Goal: Task Accomplishment & Management: Use online tool/utility

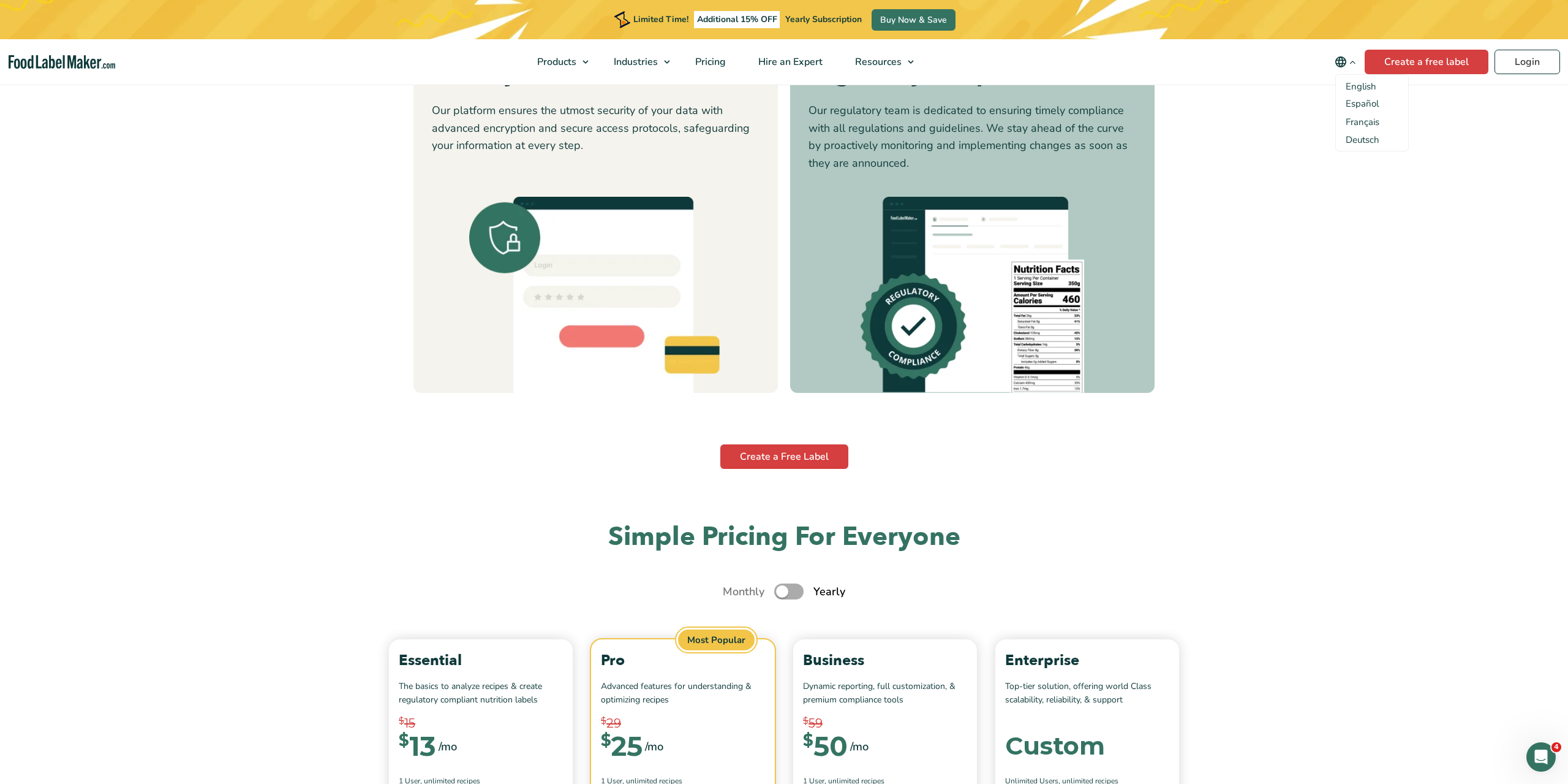
scroll to position [3862, 0]
click at [1543, 57] on link "Login" at bounding box center [1527, 62] width 65 height 25
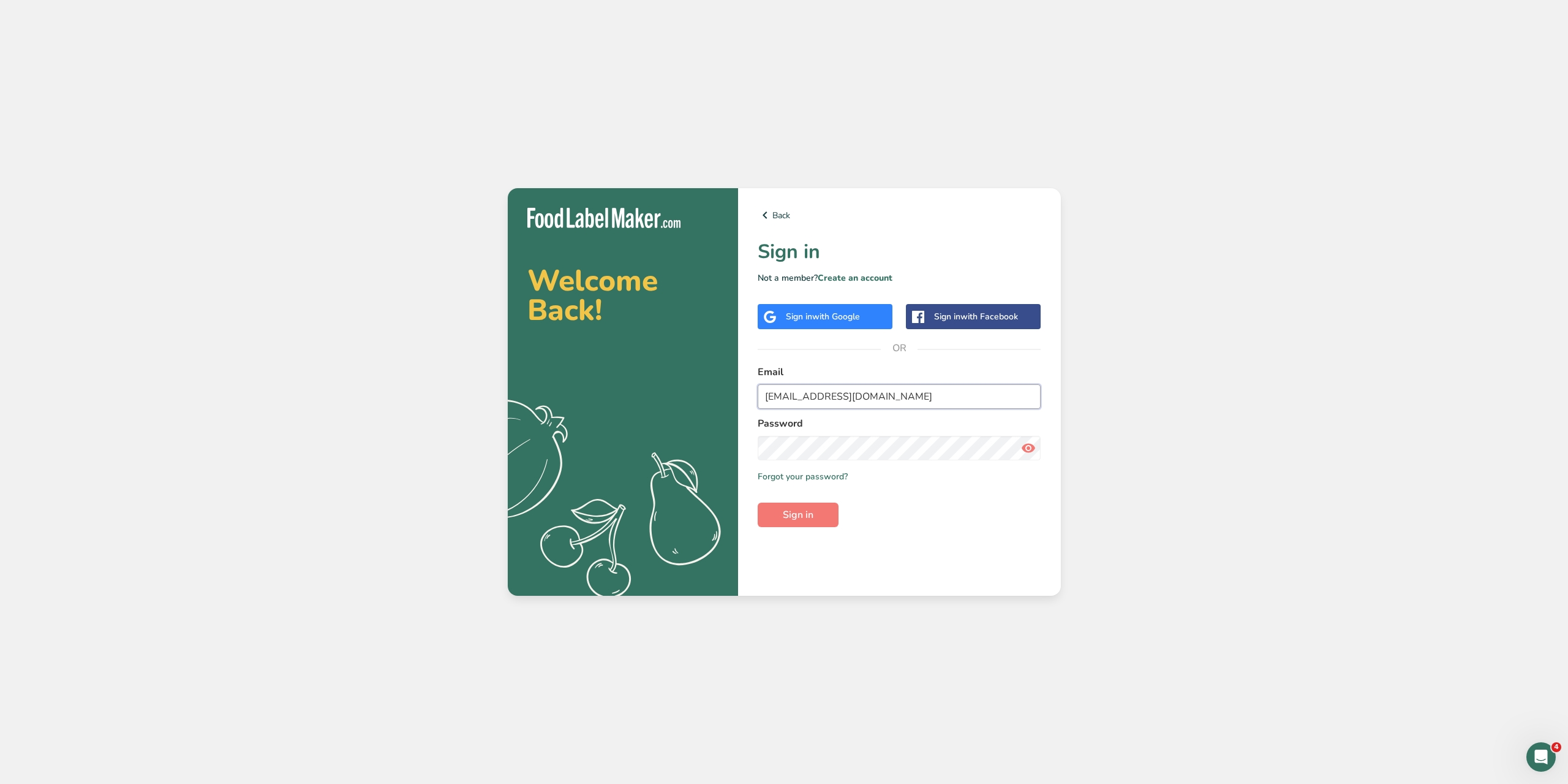
drag, startPoint x: 872, startPoint y: 395, endPoint x: 878, endPoint y: 395, distance: 6.0
click at [872, 395] on input "matar.jamale@gmail.com" at bounding box center [899, 396] width 283 height 25
drag, startPoint x: 756, startPoint y: 399, endPoint x: 711, endPoint y: 400, distance: 45.0
click at [710, 400] on section "Welcome Back! .a{fill:#f5f3ed;} Back Sign in Not a member? Create an account Si…" at bounding box center [784, 391] width 553 height 407
type input "marc@foodlabelmaker.com"
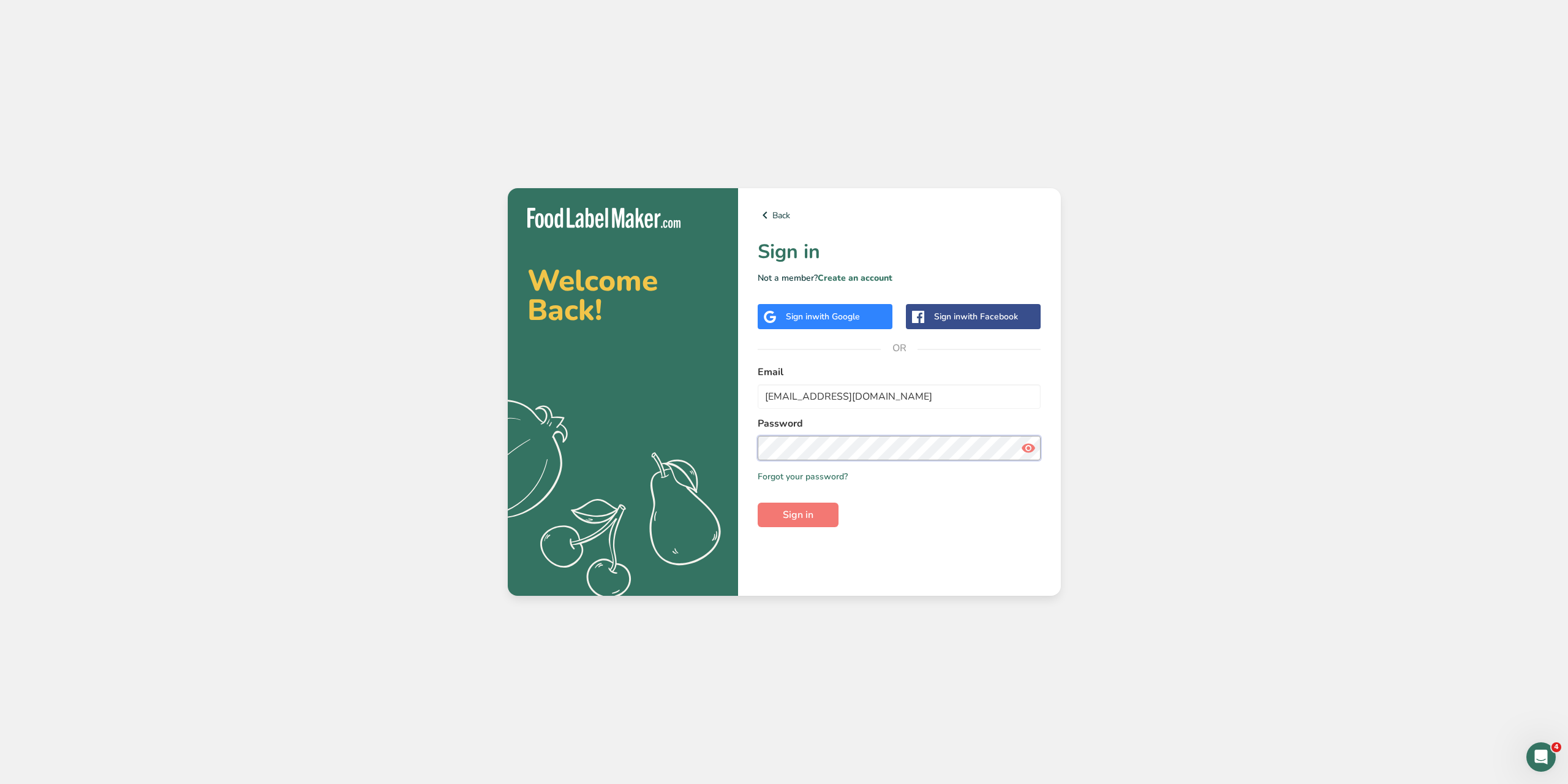
click at [677, 443] on section "Welcome Back! .a{fill:#f5f3ed;} Back Sign in Not a member? Create an account Si…" at bounding box center [784, 391] width 553 height 407
click at [797, 522] on button "Sign in" at bounding box center [798, 515] width 81 height 25
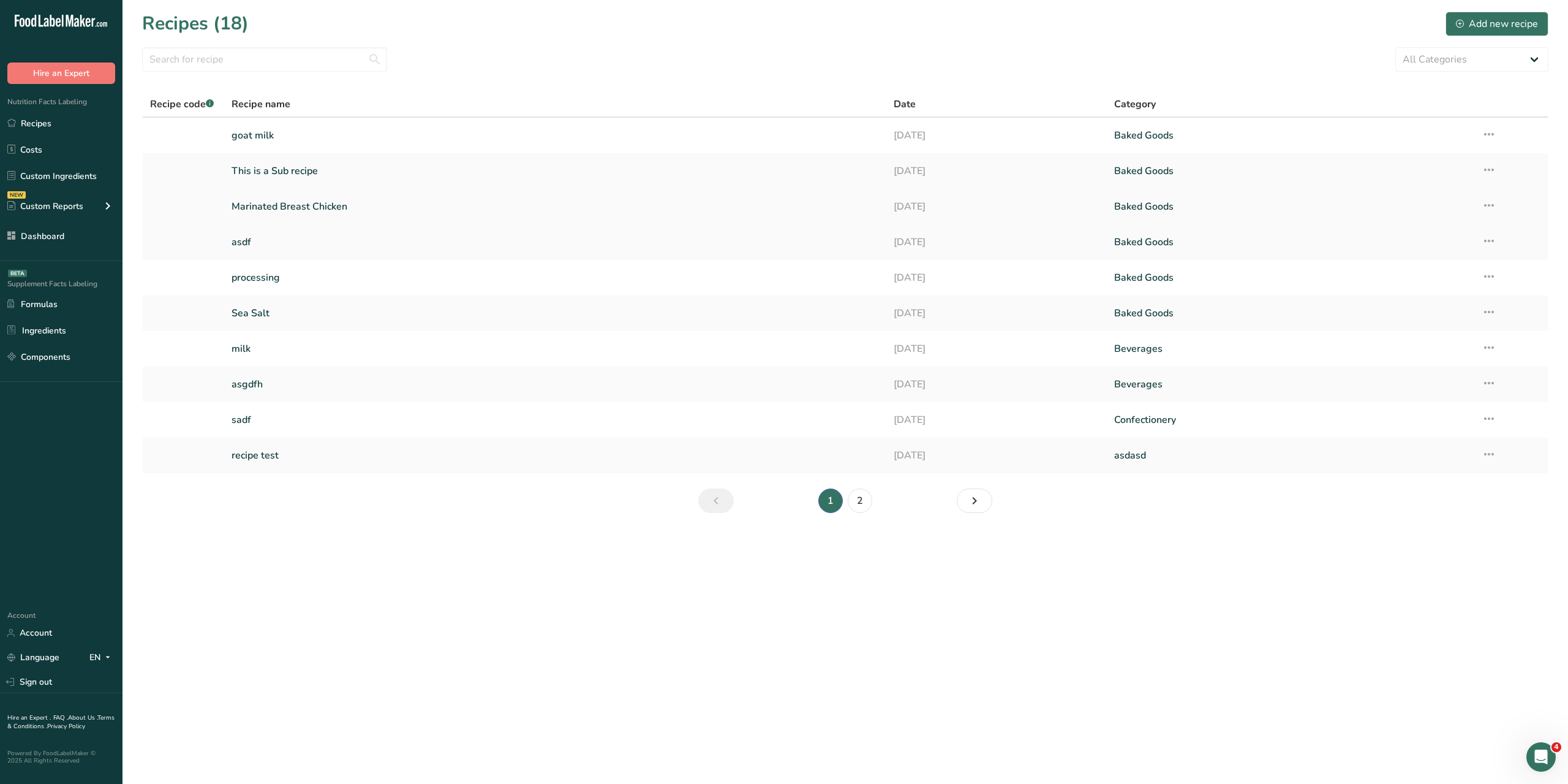
click at [305, 208] on link "Marinated Breast Chicken" at bounding box center [555, 207] width 646 height 25
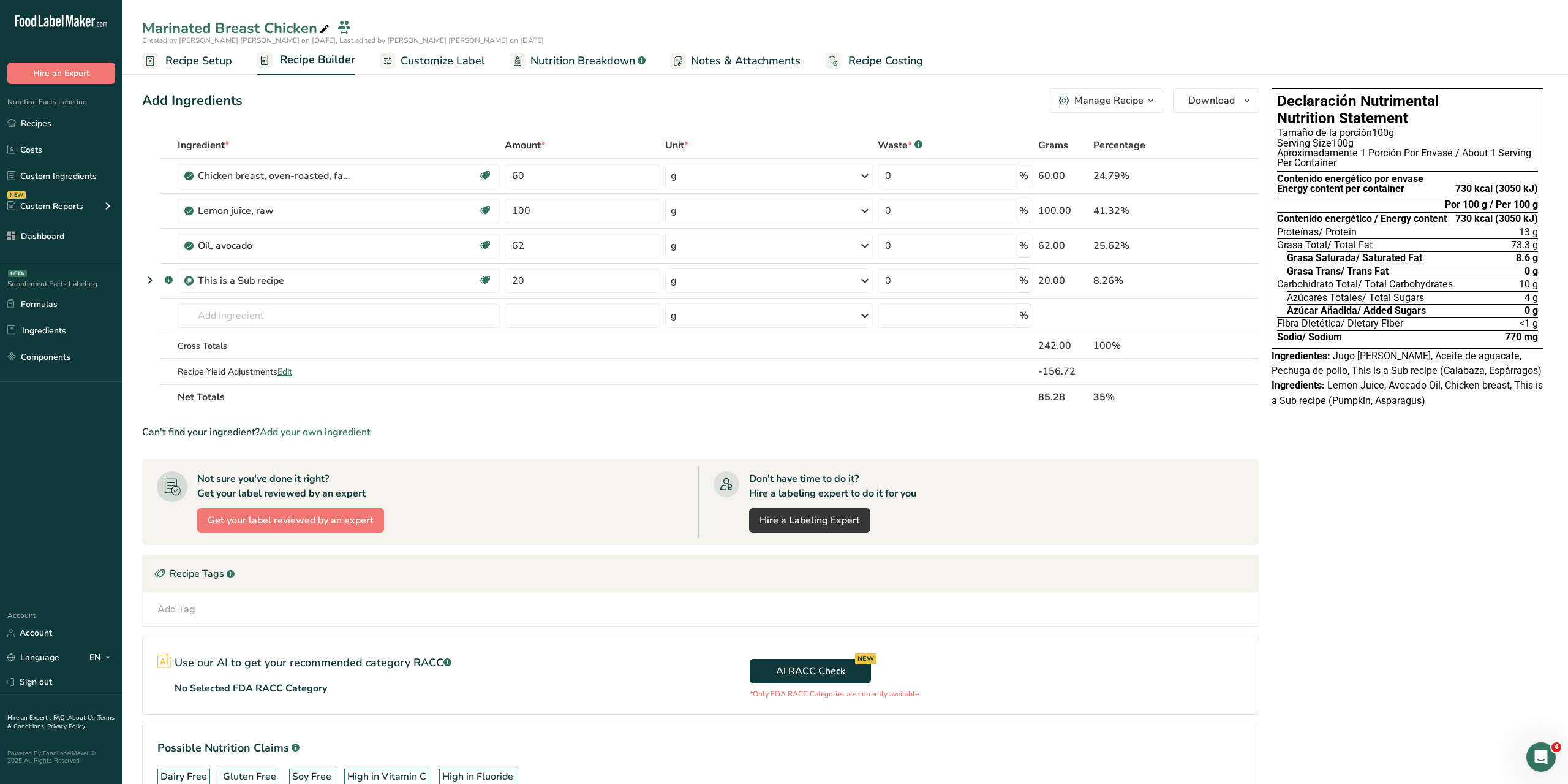
click at [442, 65] on span "Customize Label" at bounding box center [443, 61] width 85 height 17
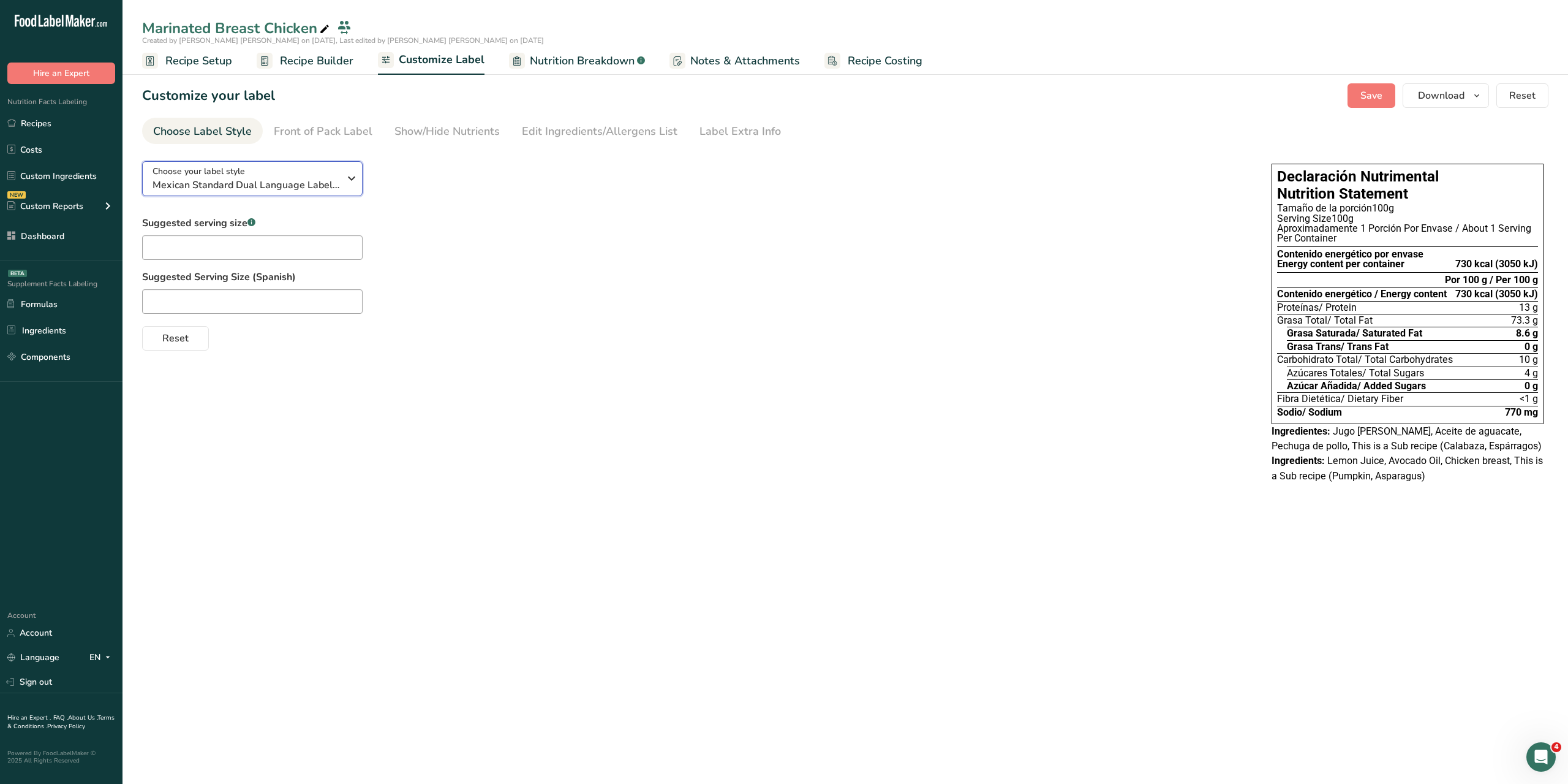
click at [348, 181] on icon "button" at bounding box center [351, 179] width 14 height 22
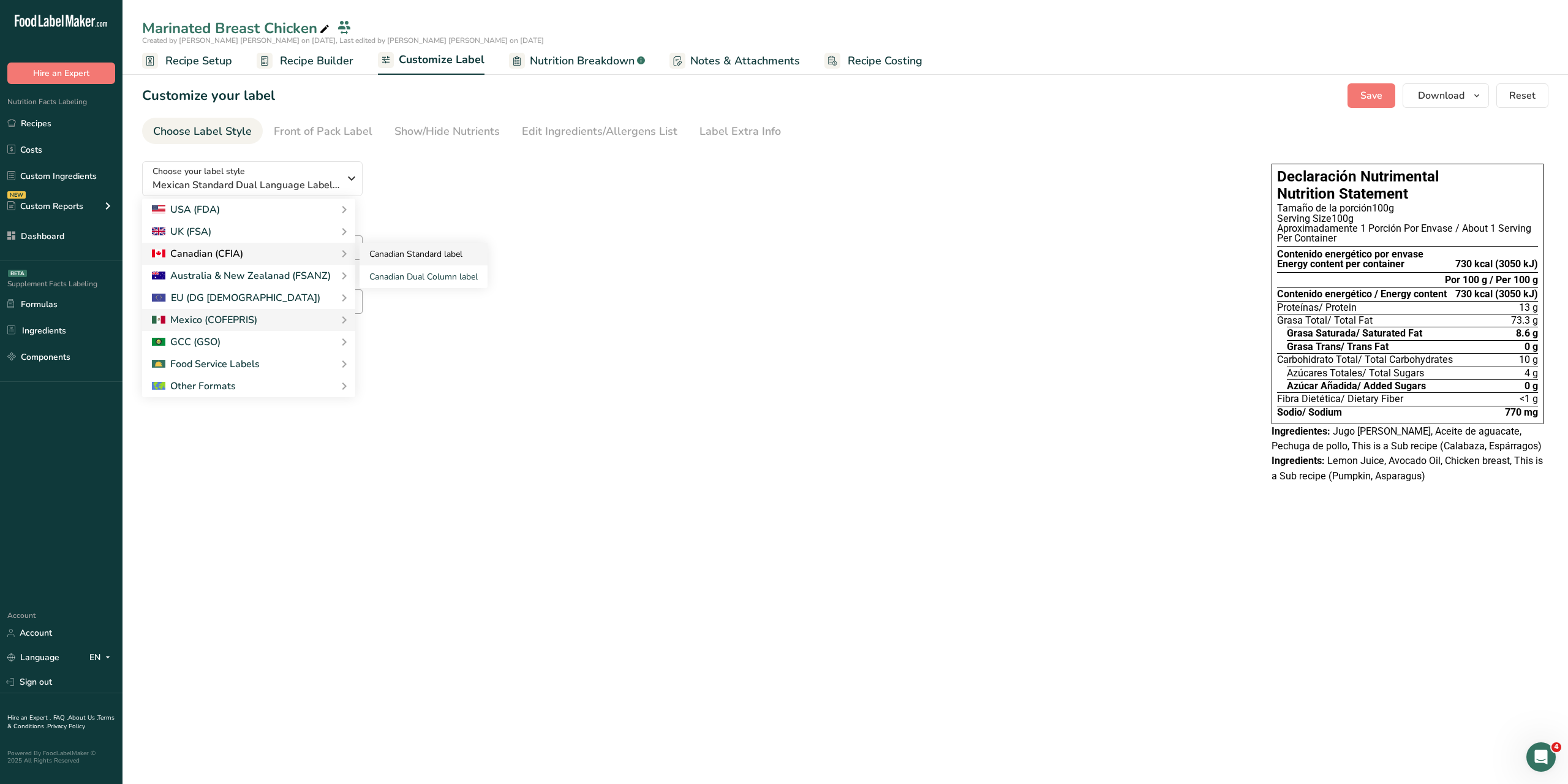
click at [436, 253] on link "Canadian Standard label" at bounding box center [423, 254] width 128 height 23
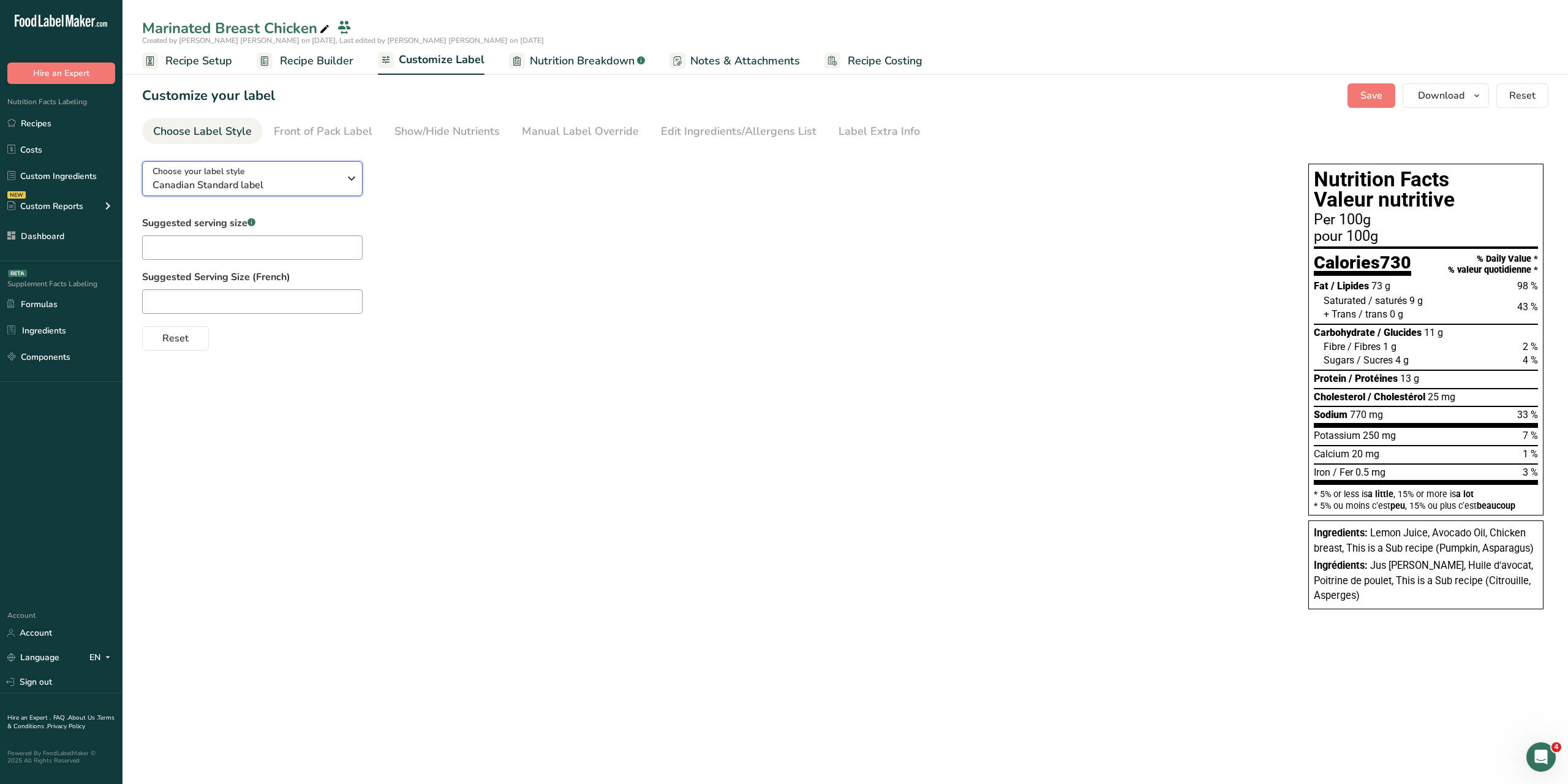
click at [321, 163] on button "Choose your label style Canadian Standard label" at bounding box center [252, 178] width 221 height 35
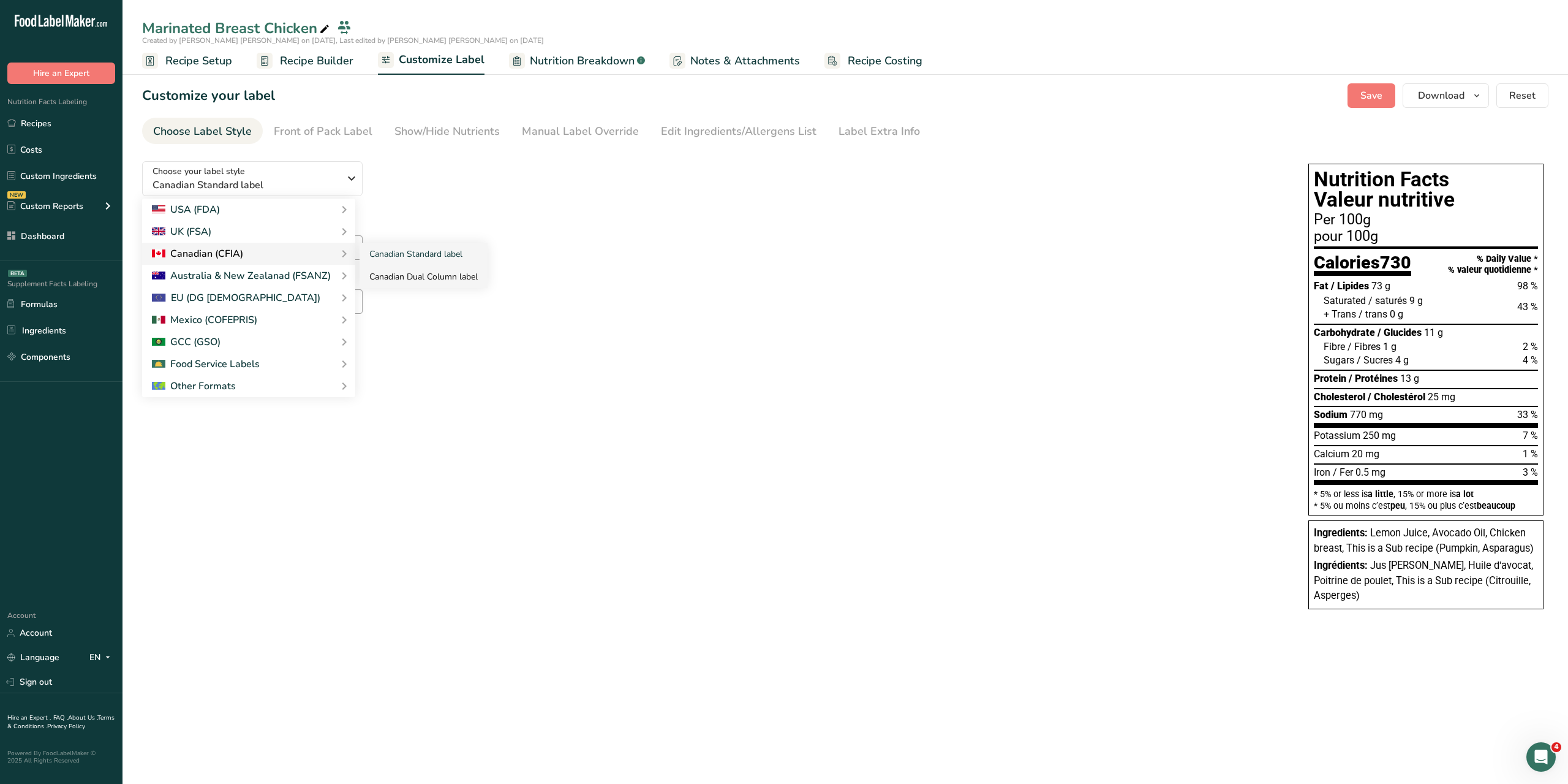
click at [395, 279] on link "Canadian Dual Column label" at bounding box center [423, 276] width 128 height 23
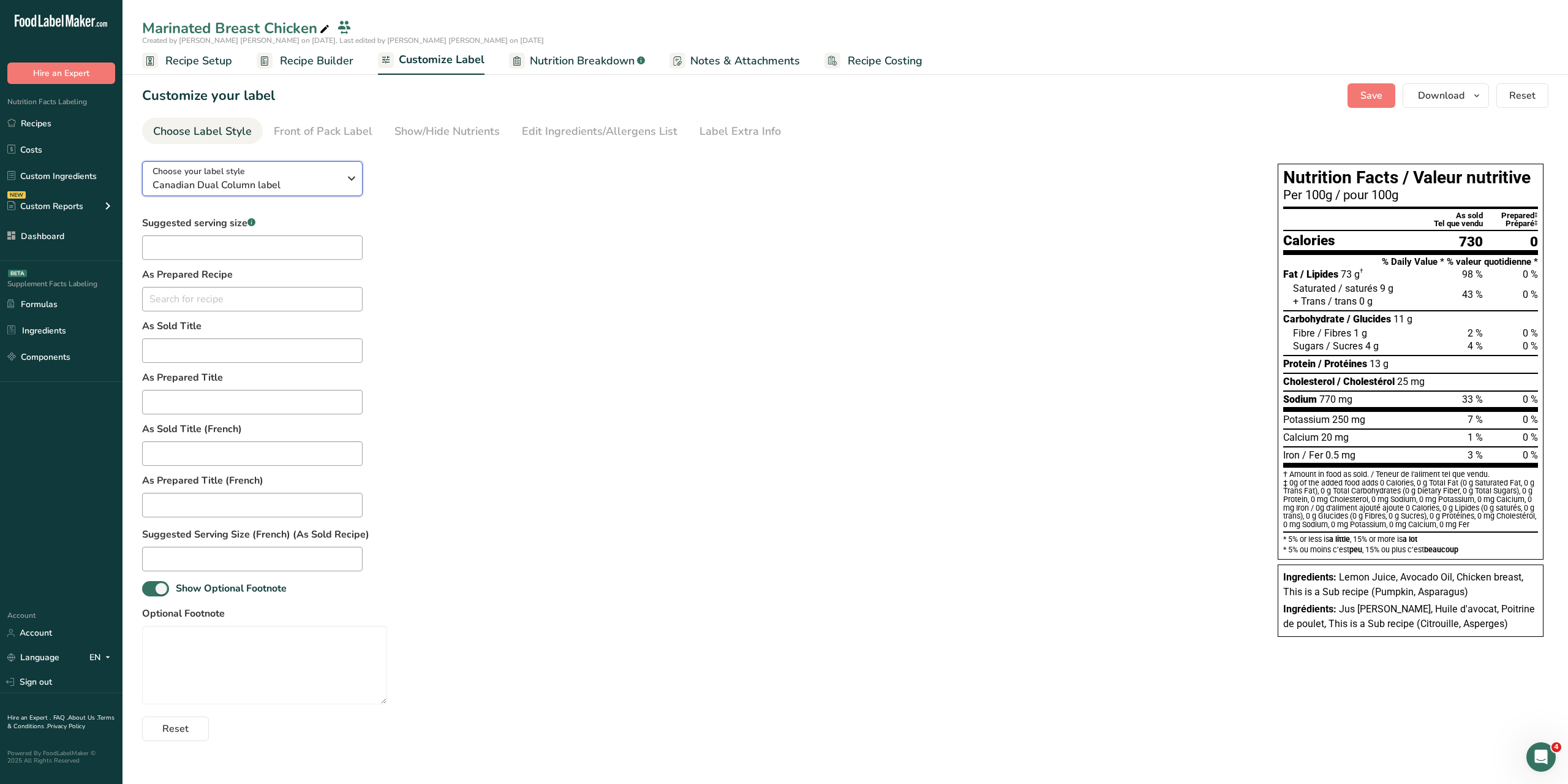
click at [349, 179] on icon "button" at bounding box center [351, 179] width 14 height 22
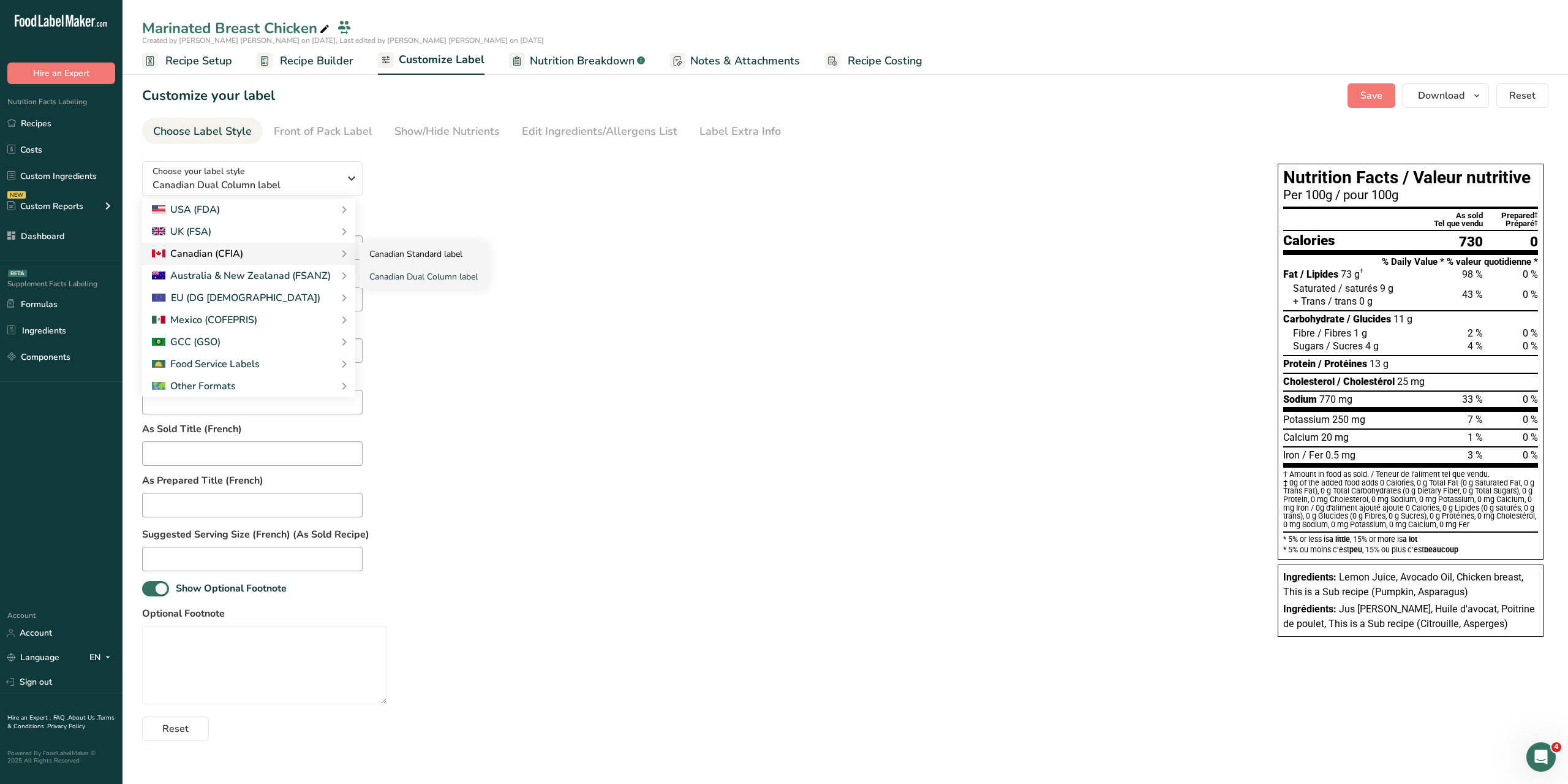
click at [402, 253] on link "Canadian Standard label" at bounding box center [423, 254] width 128 height 23
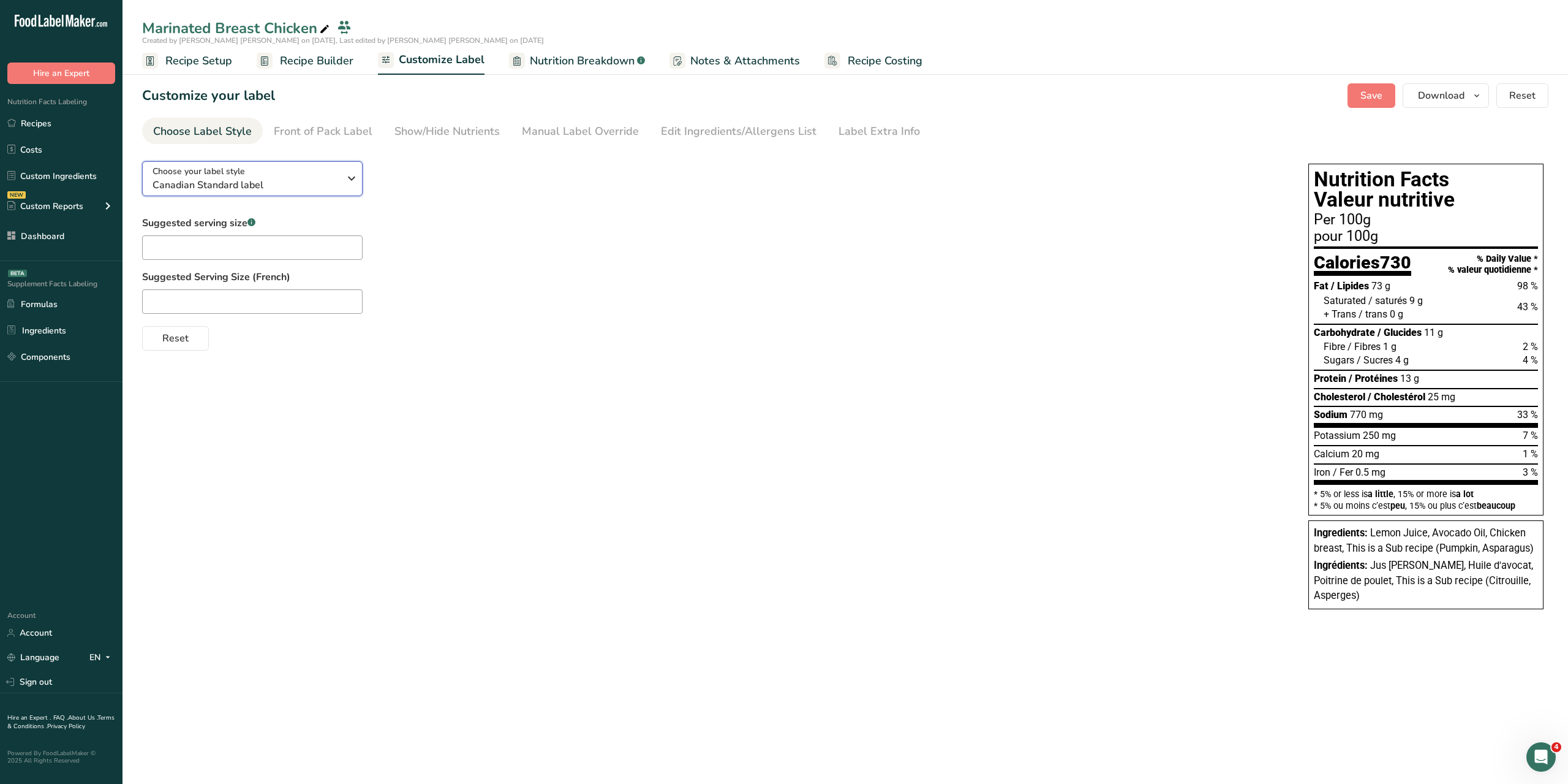
click at [340, 177] on div "Choose your label style Canadian Standard label" at bounding box center [250, 179] width 196 height 28
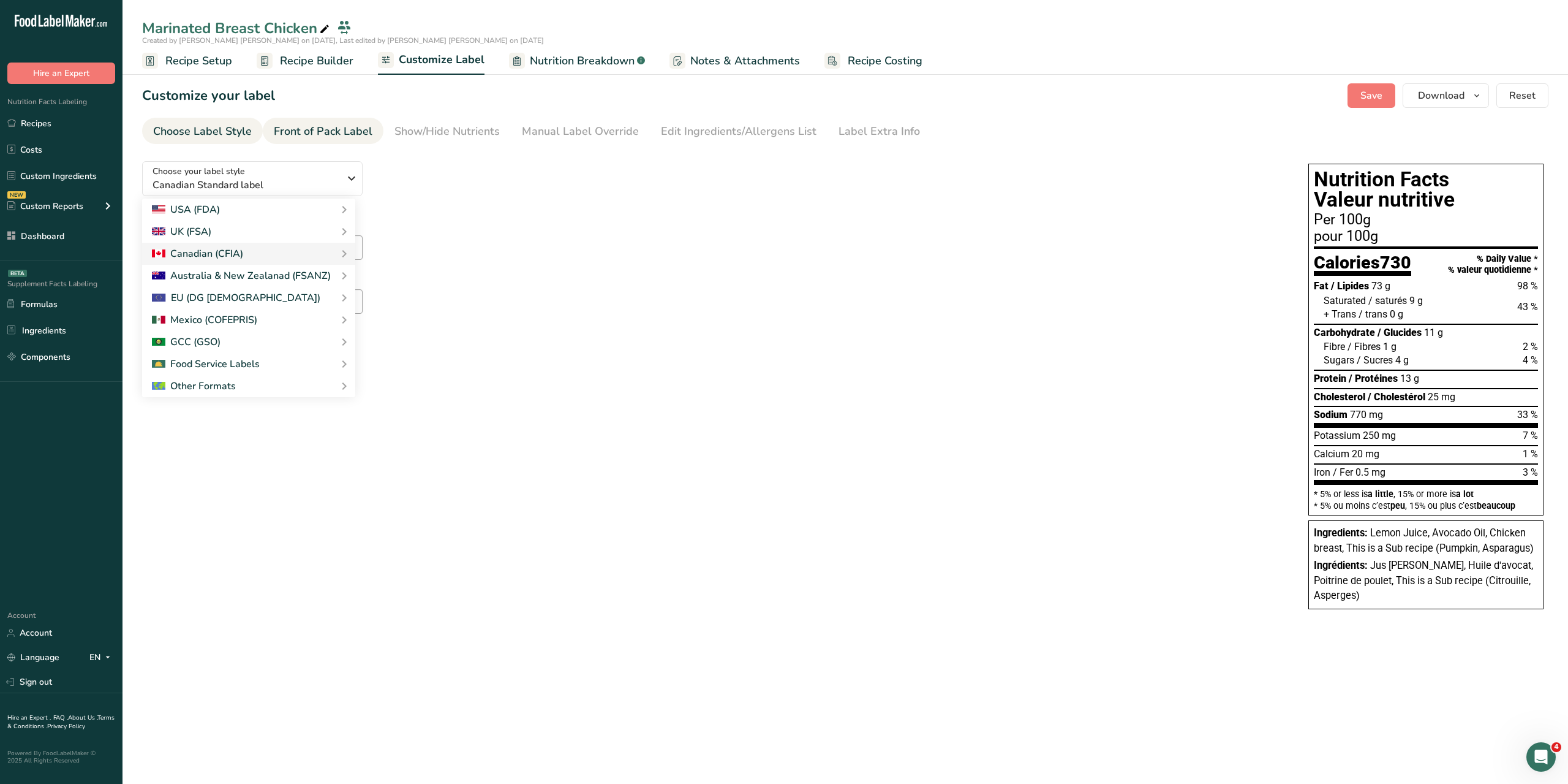
click at [320, 131] on div "Front of Pack Label" at bounding box center [323, 131] width 99 height 17
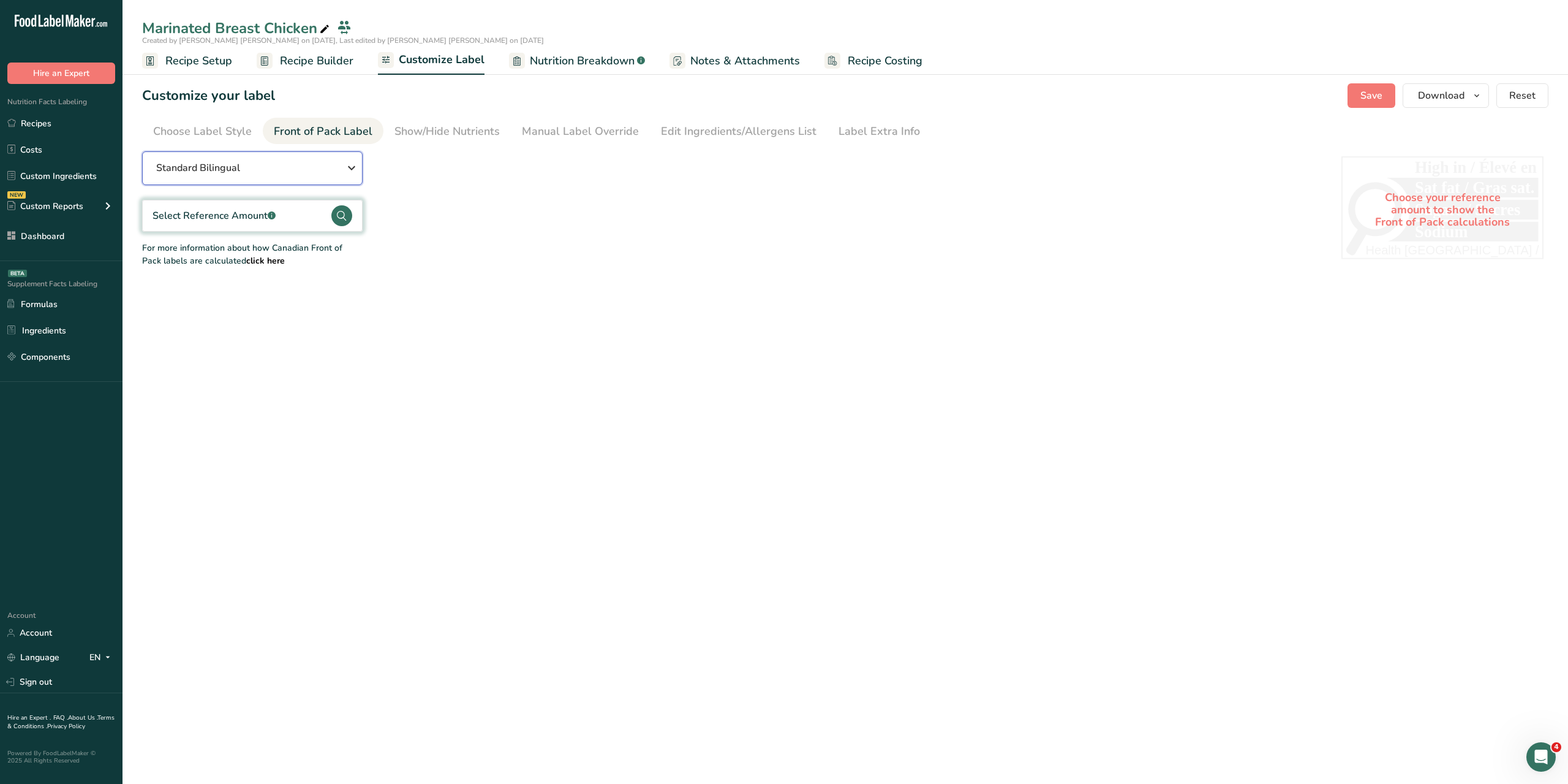
click at [322, 164] on div "Standard Bilingual" at bounding box center [252, 168] width 192 height 14
click at [218, 201] on link "Standard Bilingual" at bounding box center [252, 200] width 221 height 30
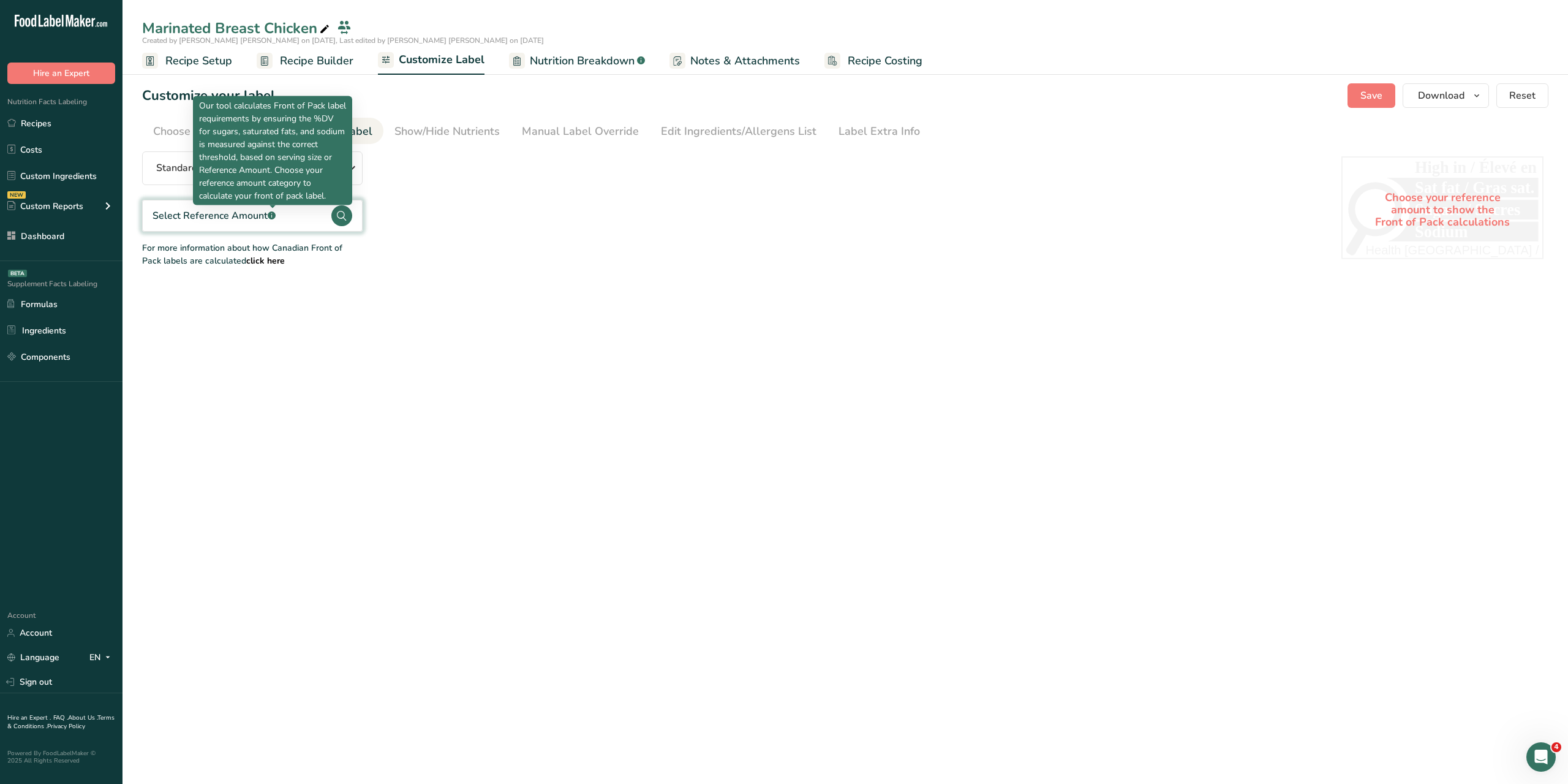
click at [270, 213] on rect at bounding box center [271, 215] width 8 height 8
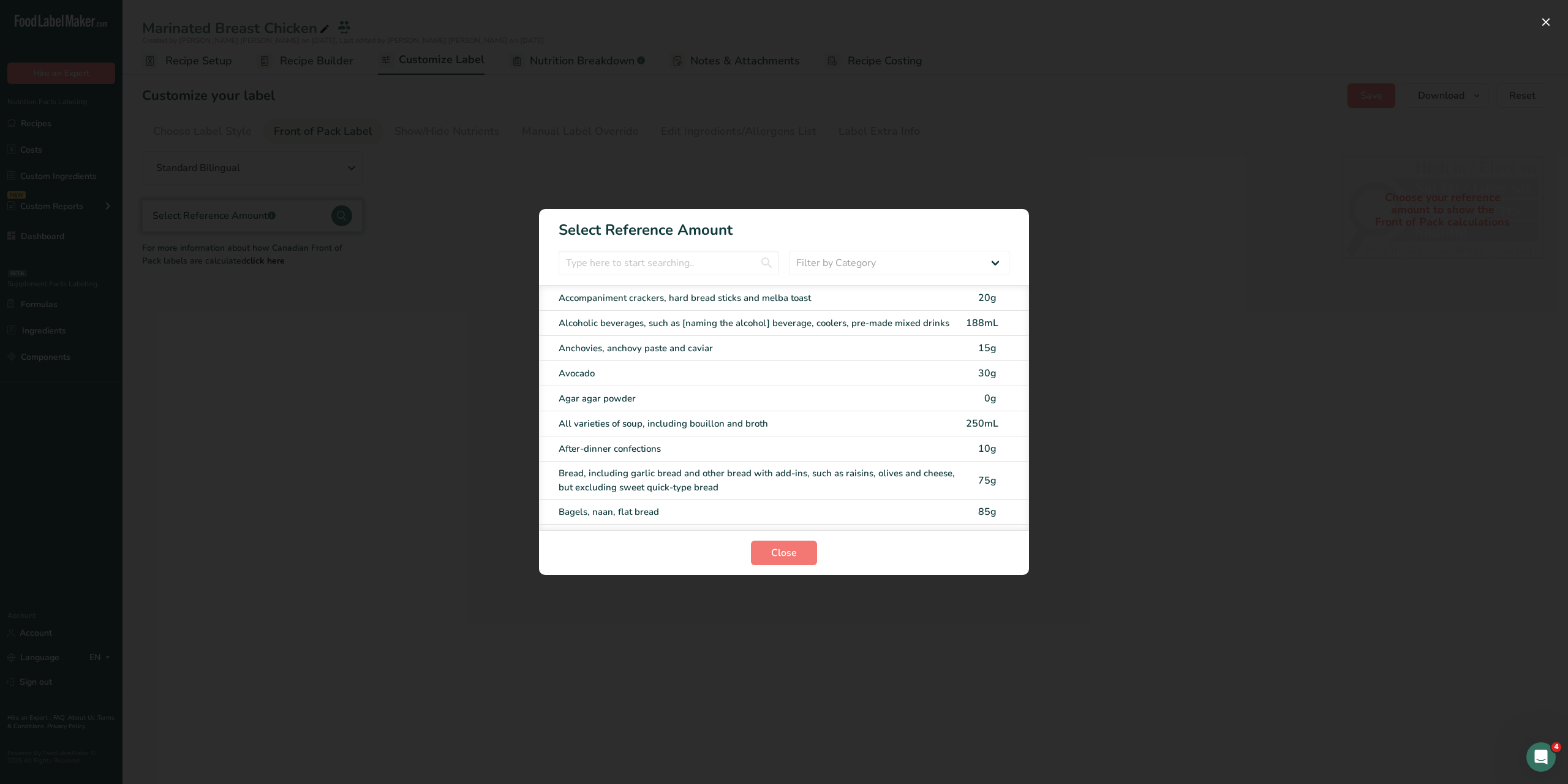
click at [739, 301] on div "Accompaniment crackers, hard bread sticks and melba toast" at bounding box center [758, 298] width 400 height 14
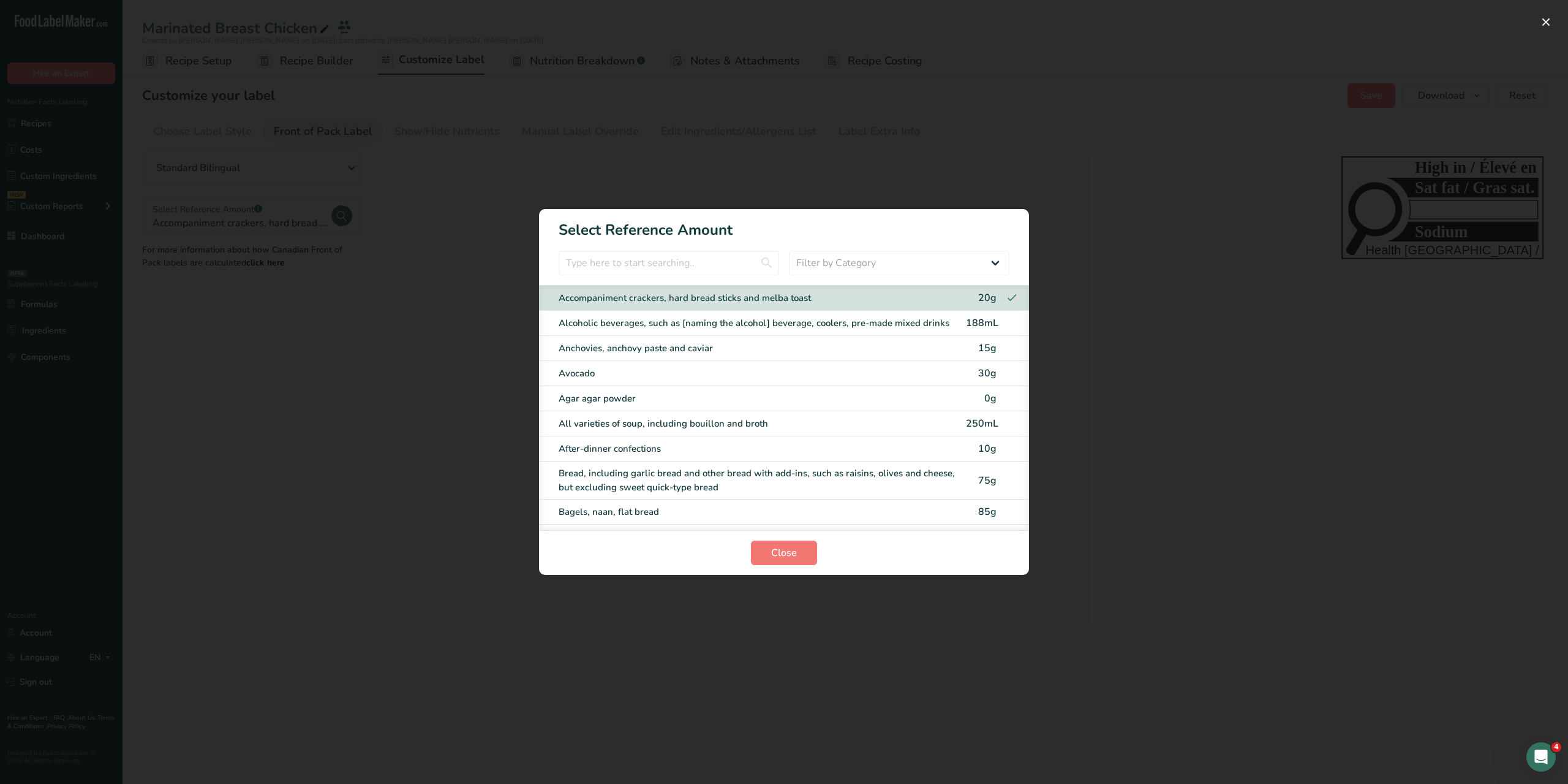
click at [740, 323] on div "Alcoholic beverages, such as [naming the alcohol] beverage, coolers, pre-made m…" at bounding box center [758, 323] width 400 height 14
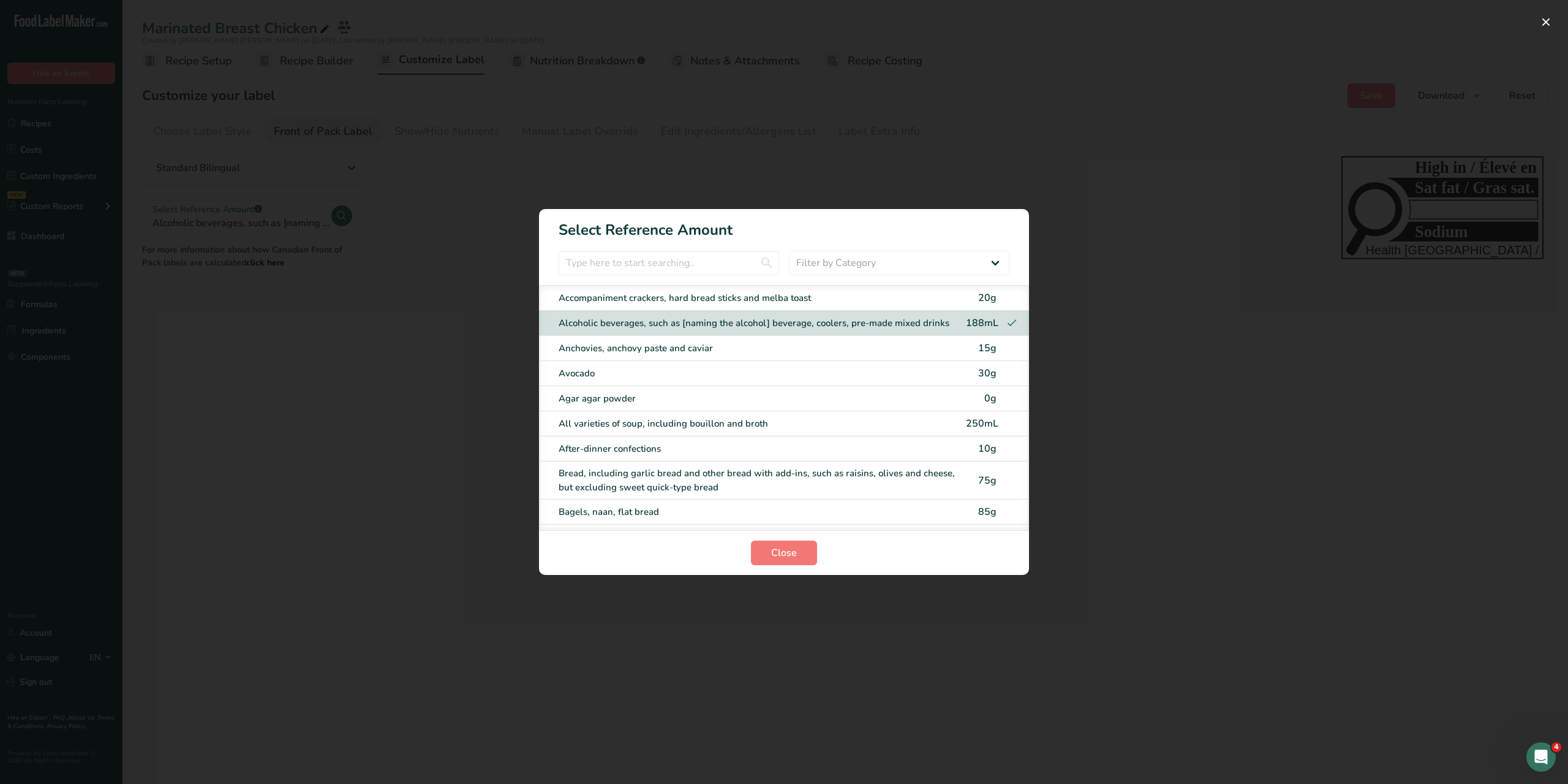
click at [740, 347] on div "Anchovies, anchovy paste and caviar" at bounding box center [758, 348] width 400 height 14
click at [722, 417] on div "All varieties of soup, including bouillon and broth" at bounding box center [758, 423] width 400 height 14
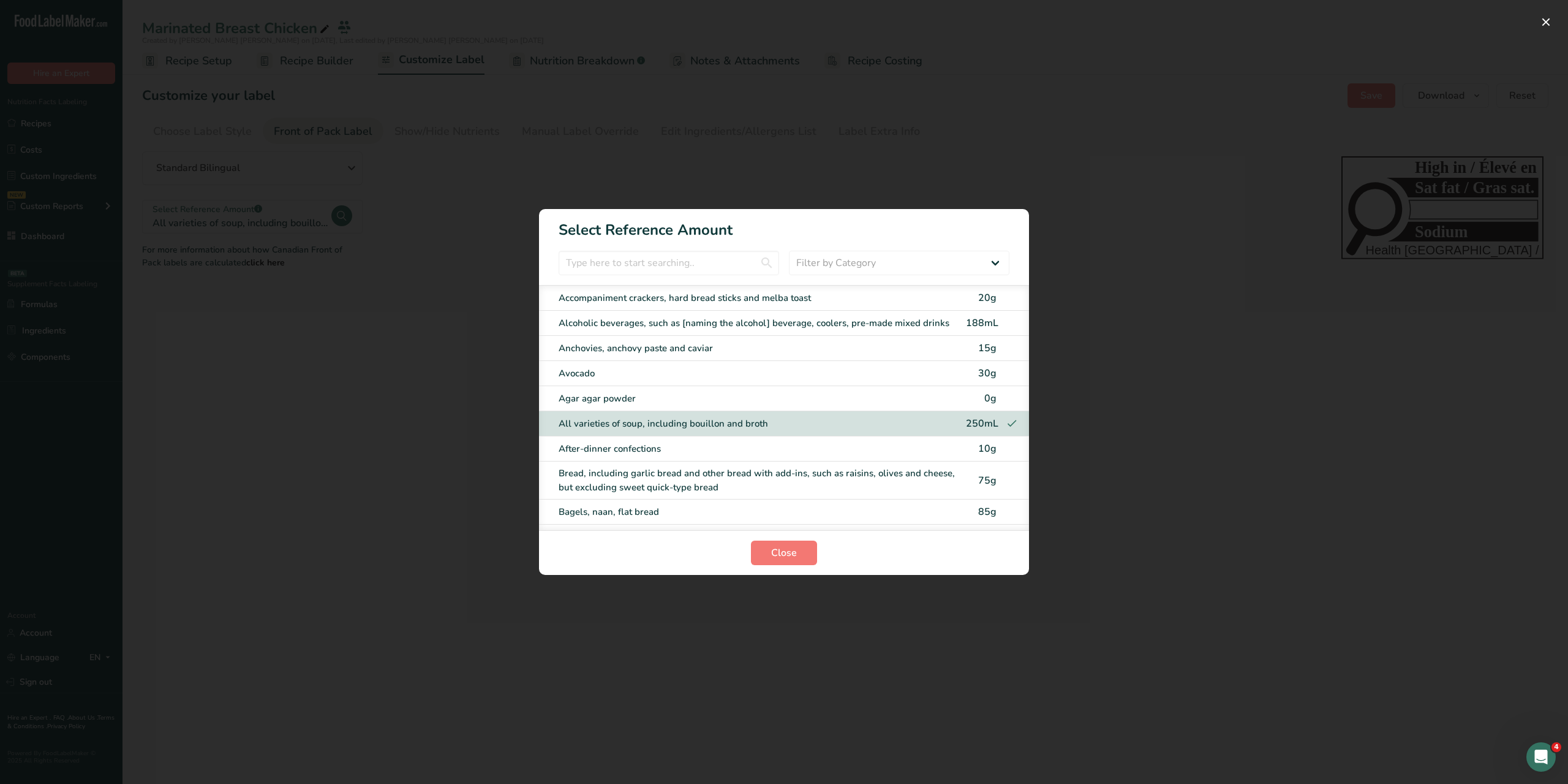
click at [664, 450] on div "After-dinner confections" at bounding box center [758, 449] width 400 height 14
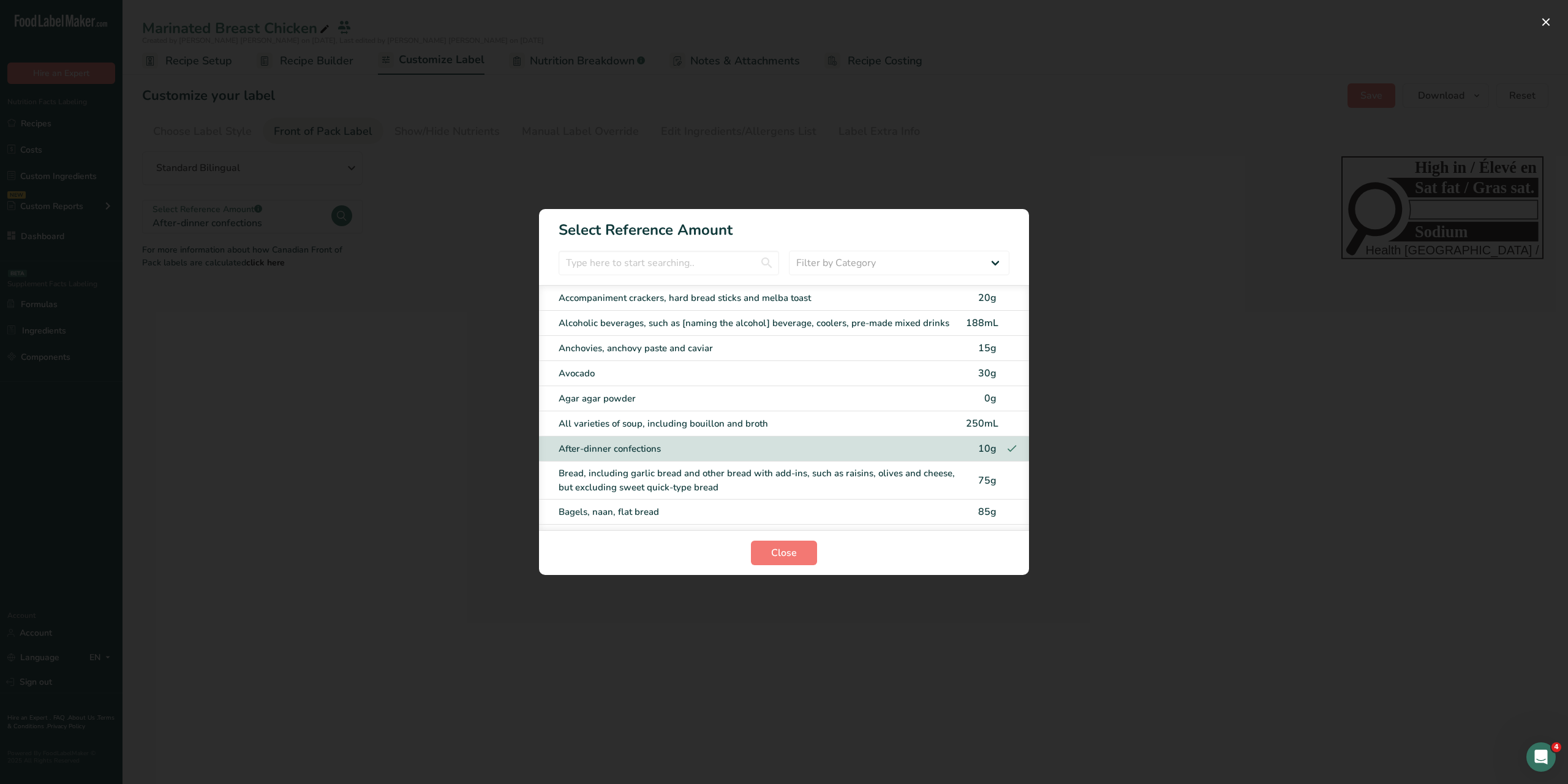
click at [645, 489] on div "Bread, including garlic bread and other bread with add-ins, such as raisins, ol…" at bounding box center [758, 480] width 400 height 28
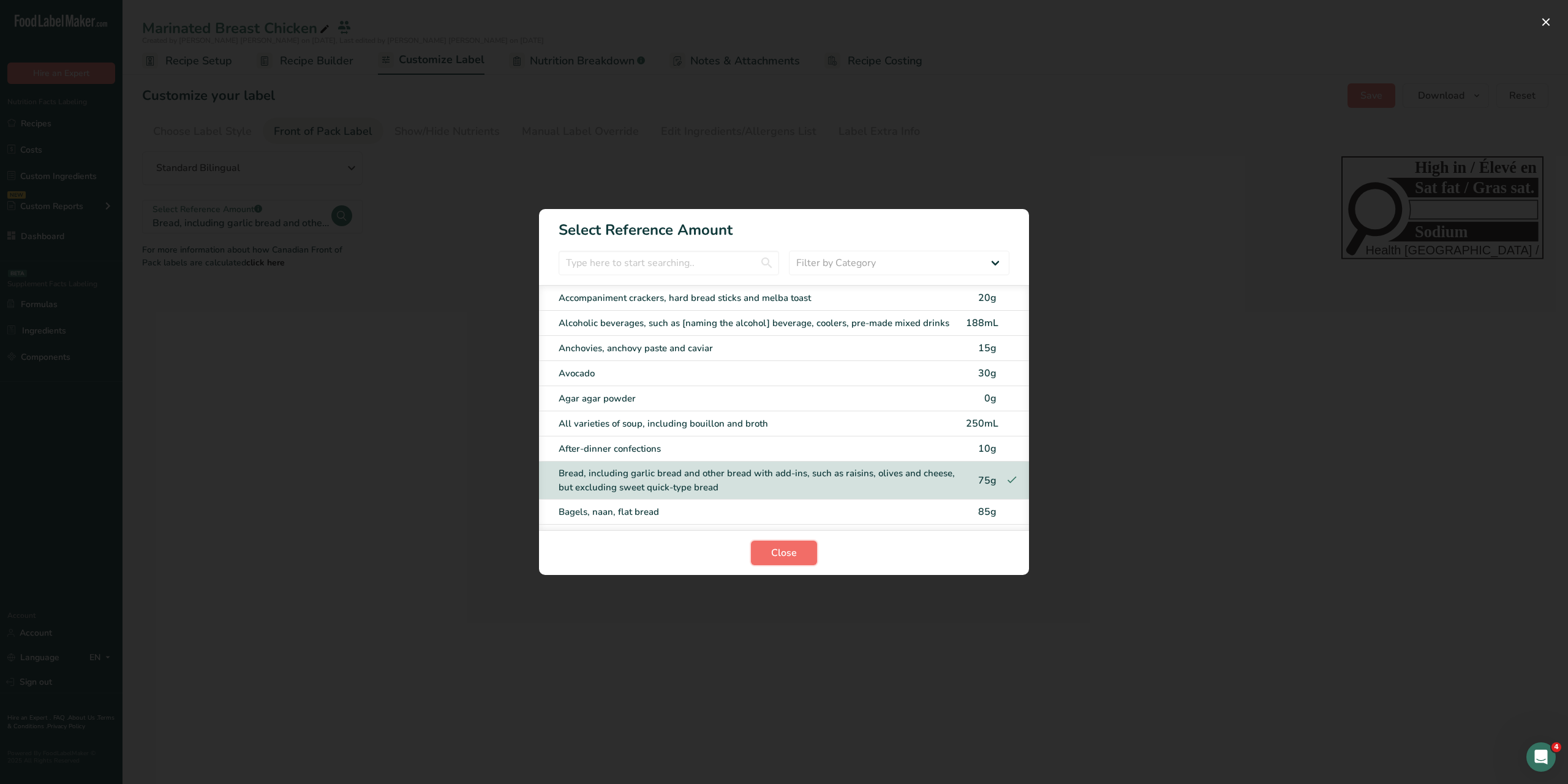
click at [790, 560] on span "Close" at bounding box center [784, 552] width 25 height 14
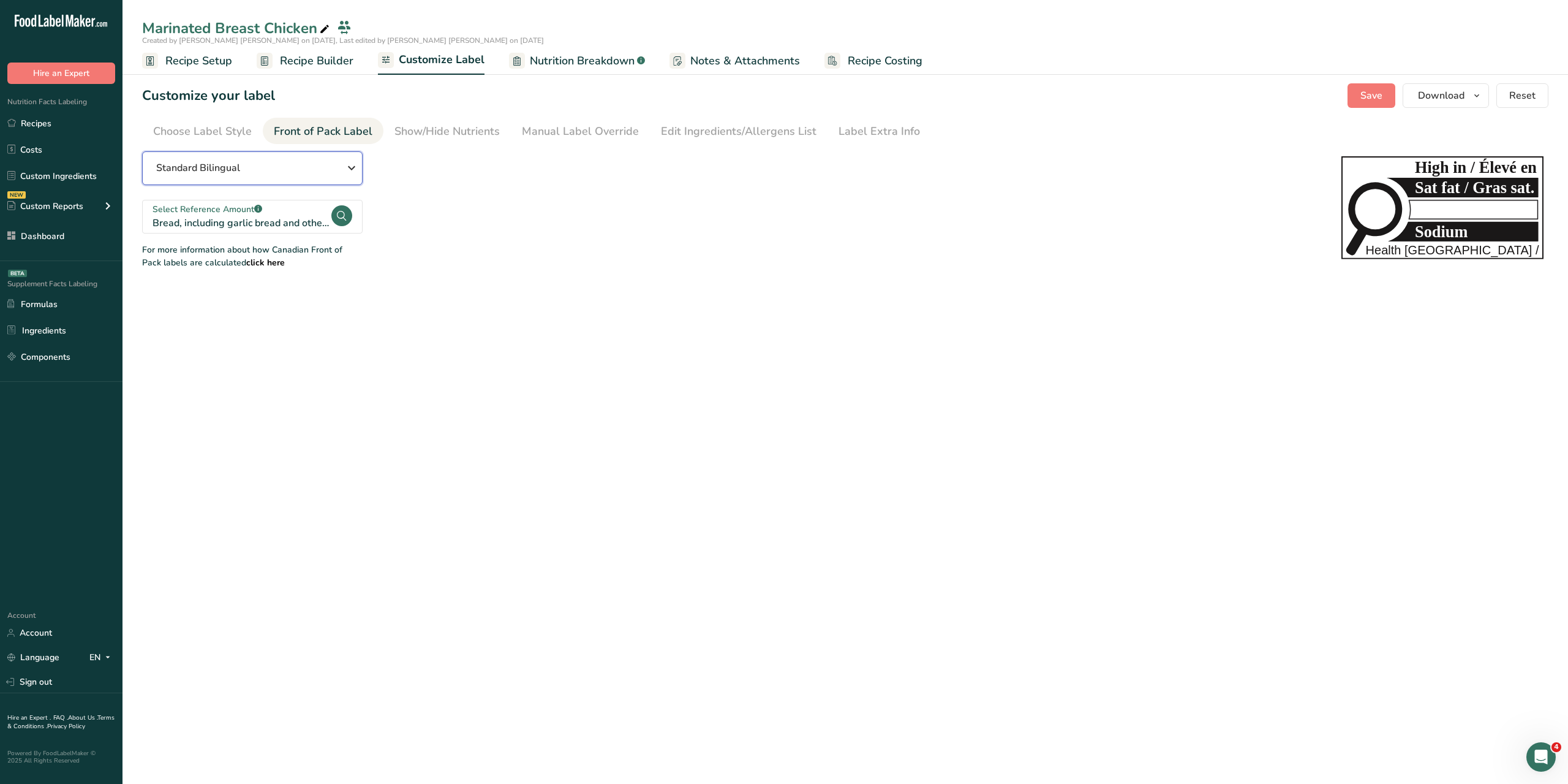
click at [330, 174] on div "Standard Bilingual" at bounding box center [252, 168] width 192 height 14
click at [307, 225] on link "Standard English Only" at bounding box center [252, 229] width 221 height 30
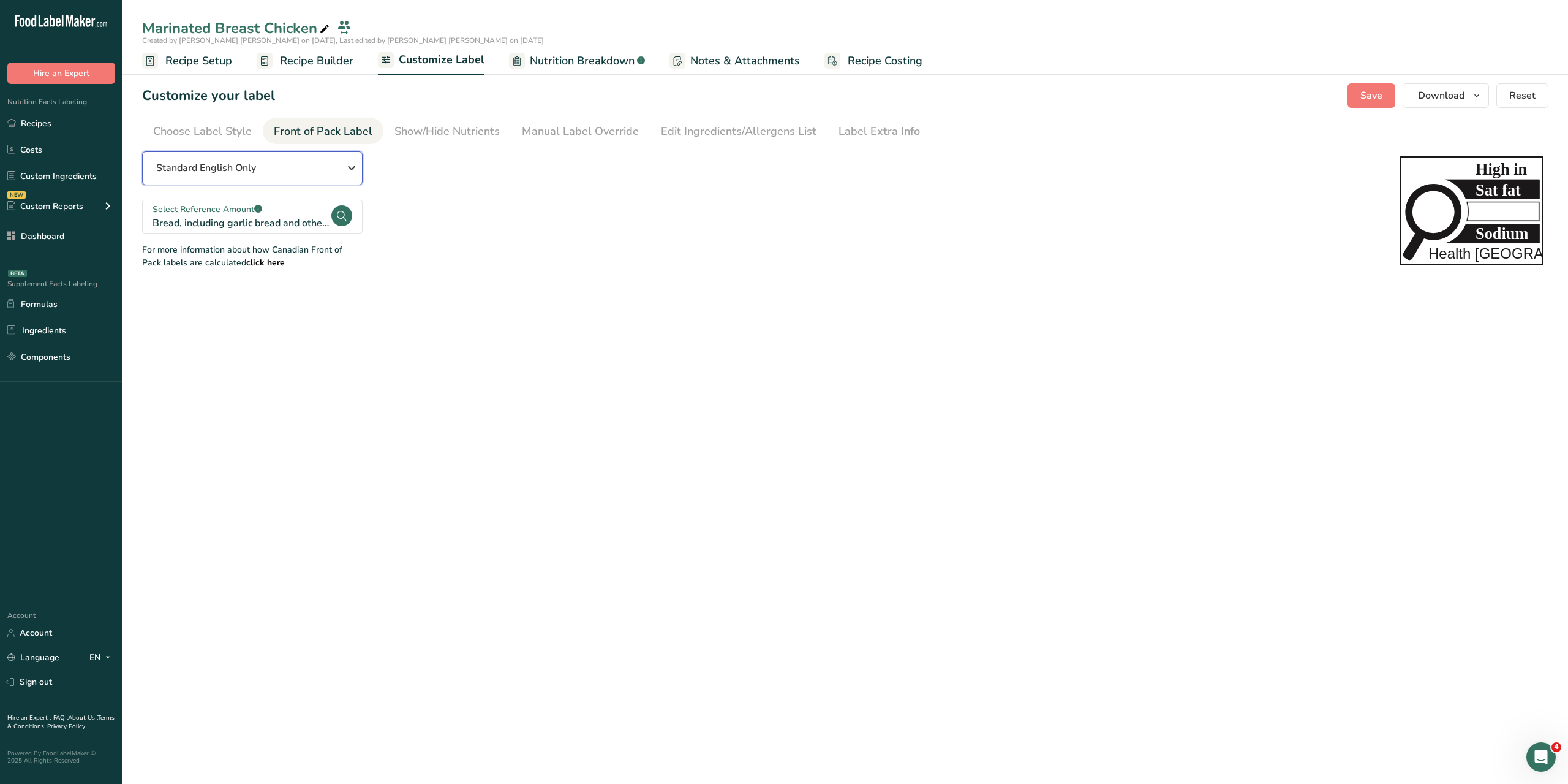
click at [347, 168] on icon "button" at bounding box center [351, 168] width 14 height 22
click at [250, 254] on link "Linear Bilingual" at bounding box center [252, 259] width 221 height 30
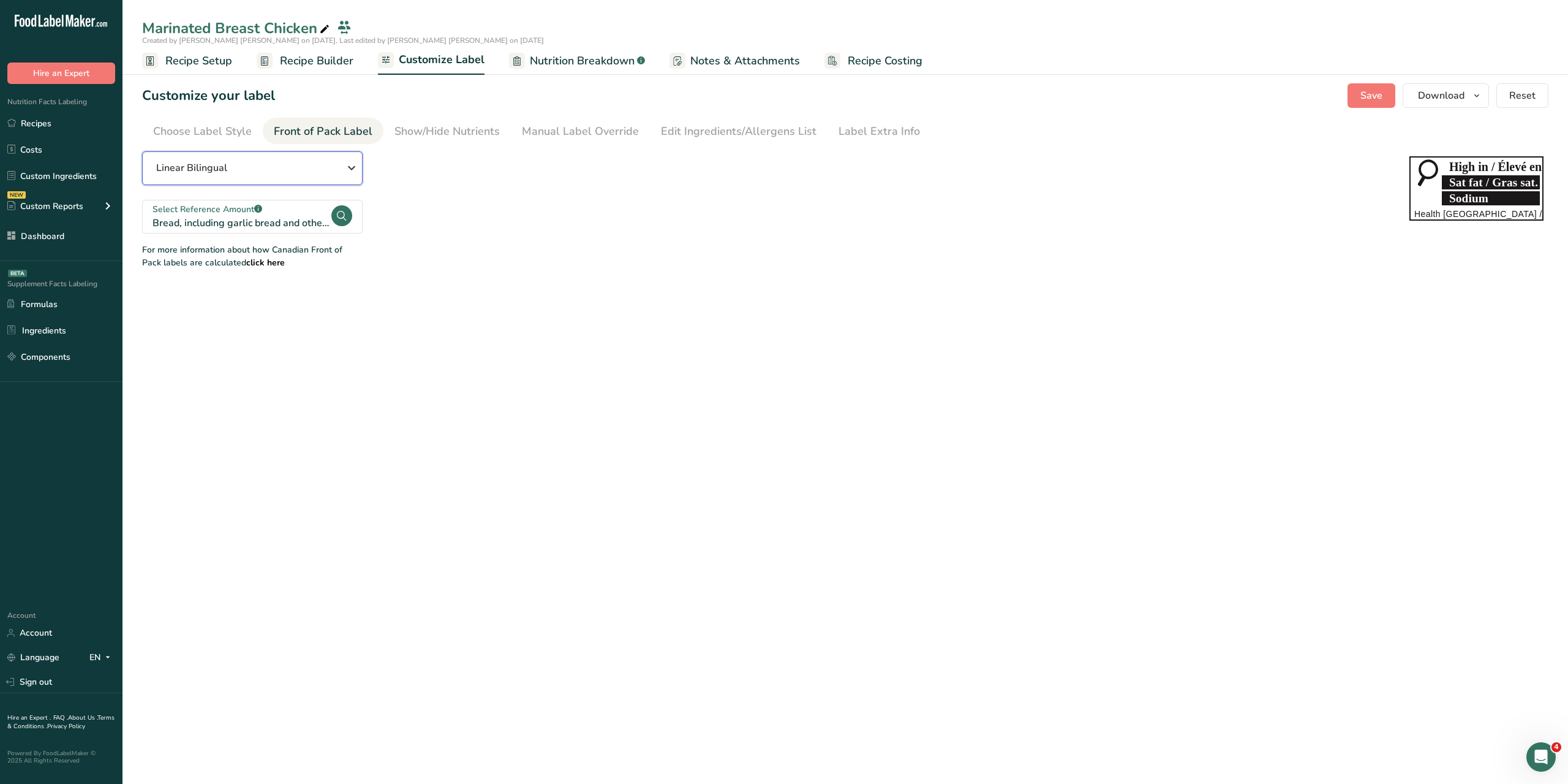
click at [334, 175] on div "Linear Bilingual" at bounding box center [252, 168] width 192 height 14
click at [220, 287] on link "Standard Vertical" at bounding box center [252, 289] width 221 height 30
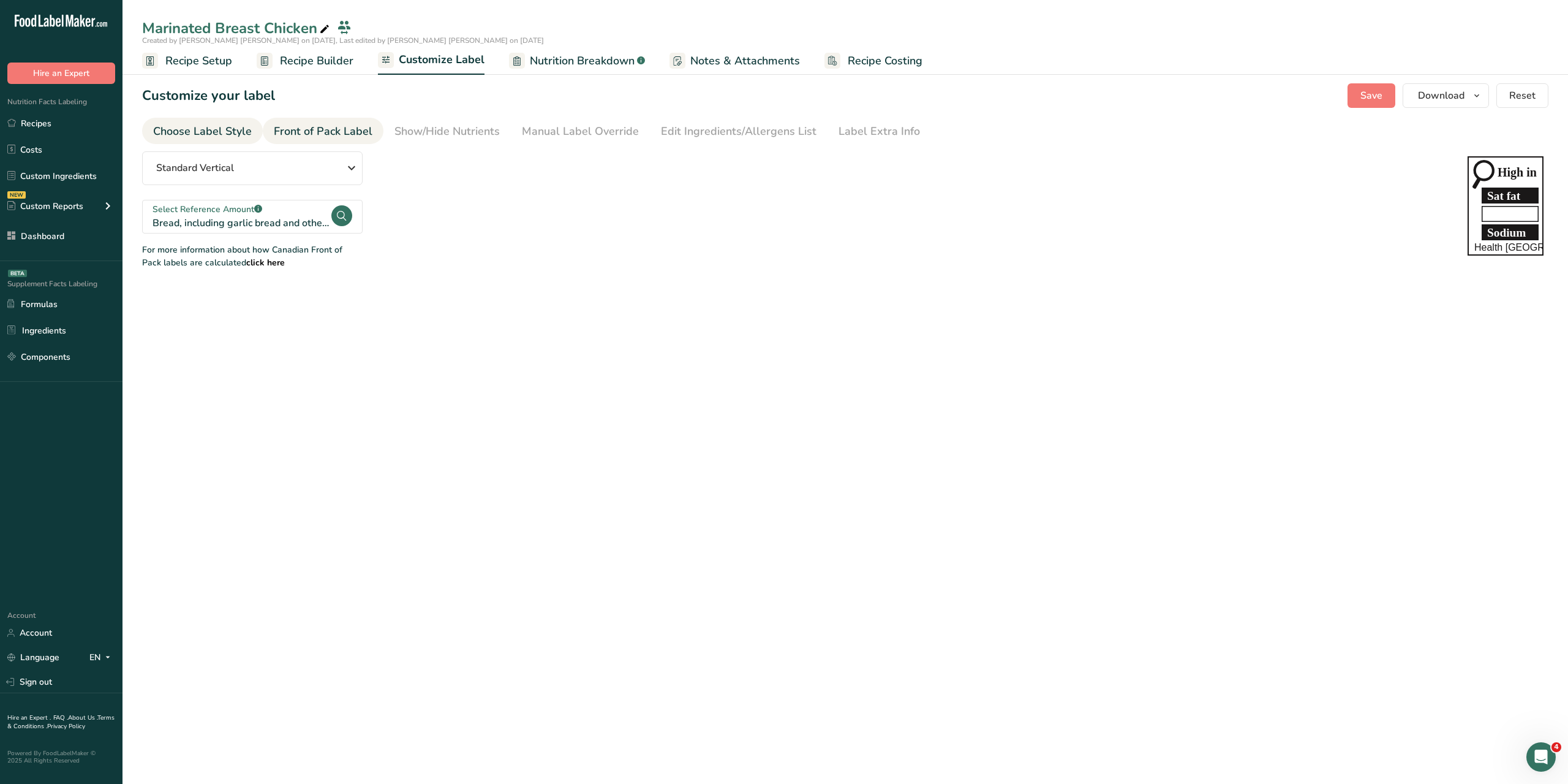
click at [218, 130] on div "Choose Label Style" at bounding box center [202, 131] width 99 height 17
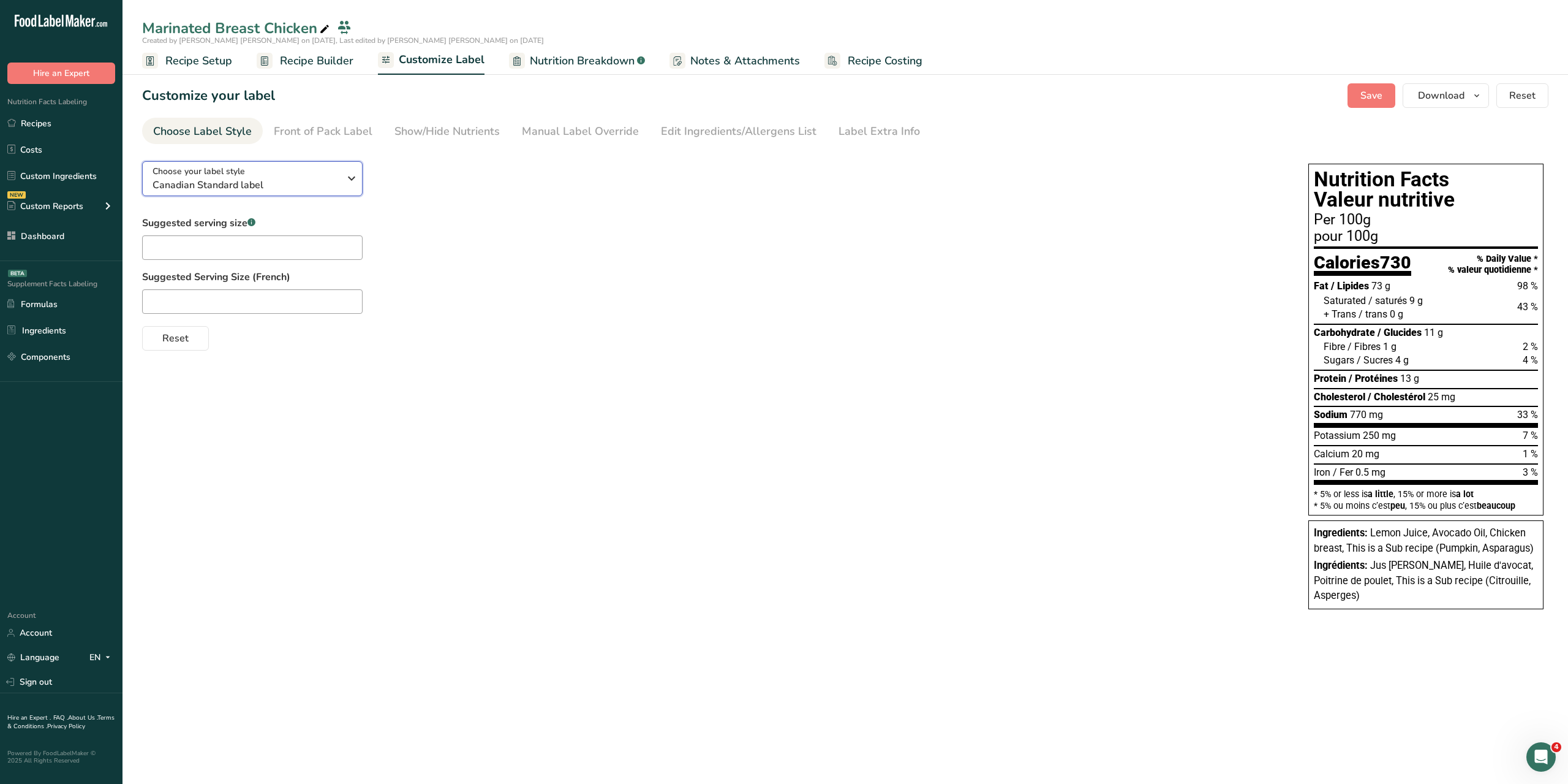
click at [289, 183] on span "Canadian Standard label" at bounding box center [245, 185] width 187 height 14
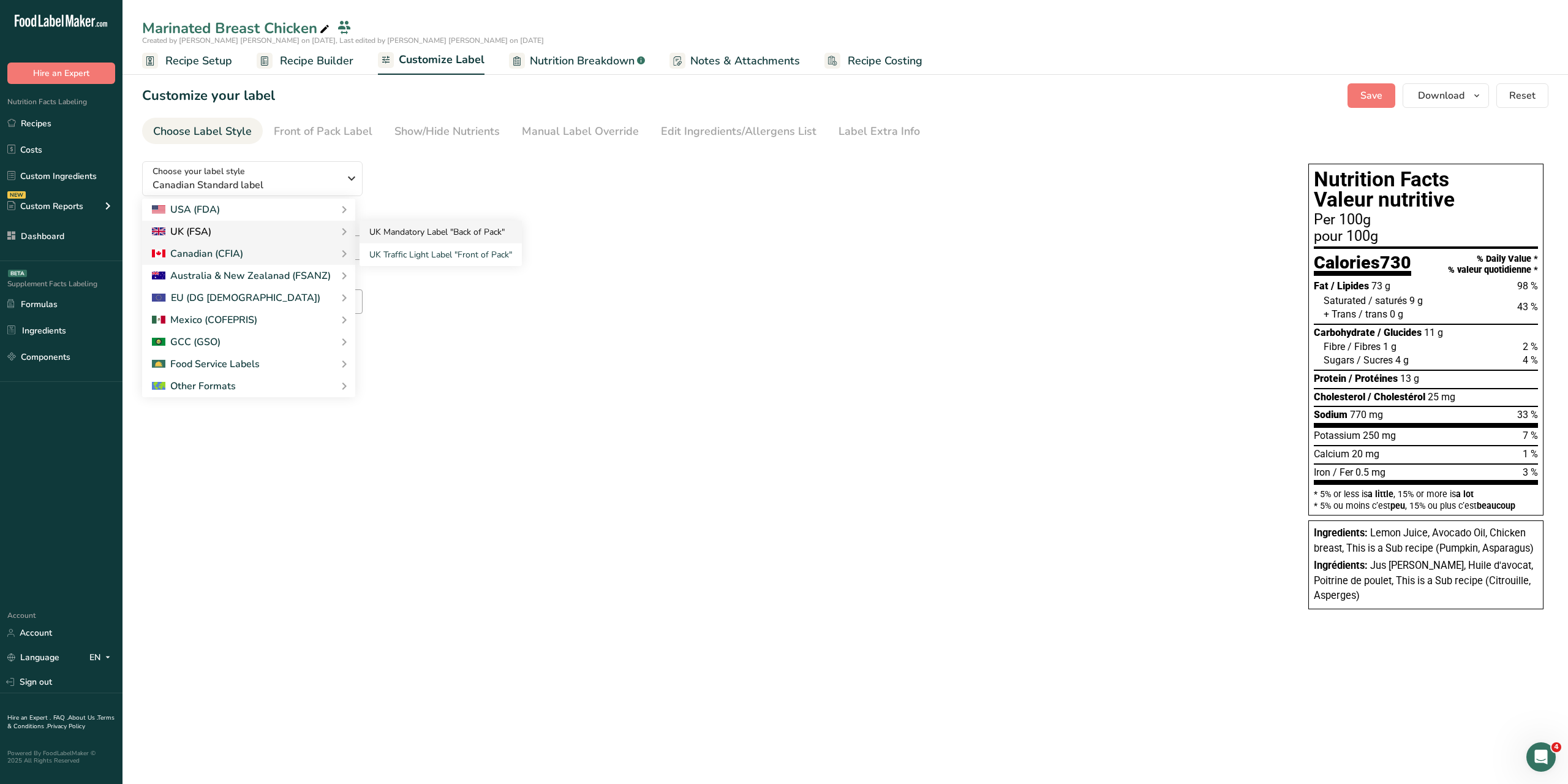
click at [467, 232] on link "UK Mandatory Label "Back of Pack"" at bounding box center [441, 232] width 162 height 23
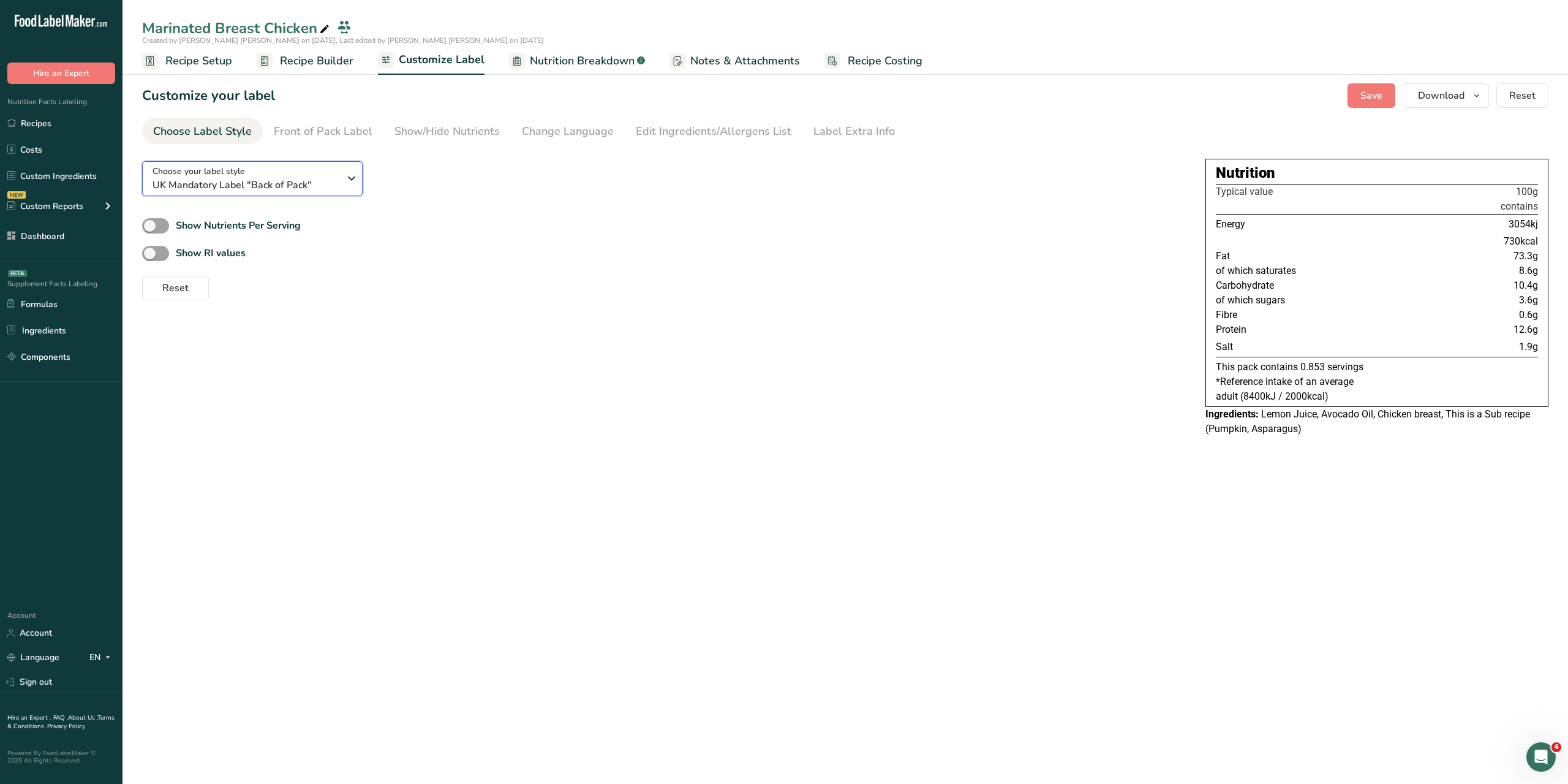
click at [305, 178] on span "UK Mandatory Label "Back of Pack"" at bounding box center [245, 185] width 187 height 14
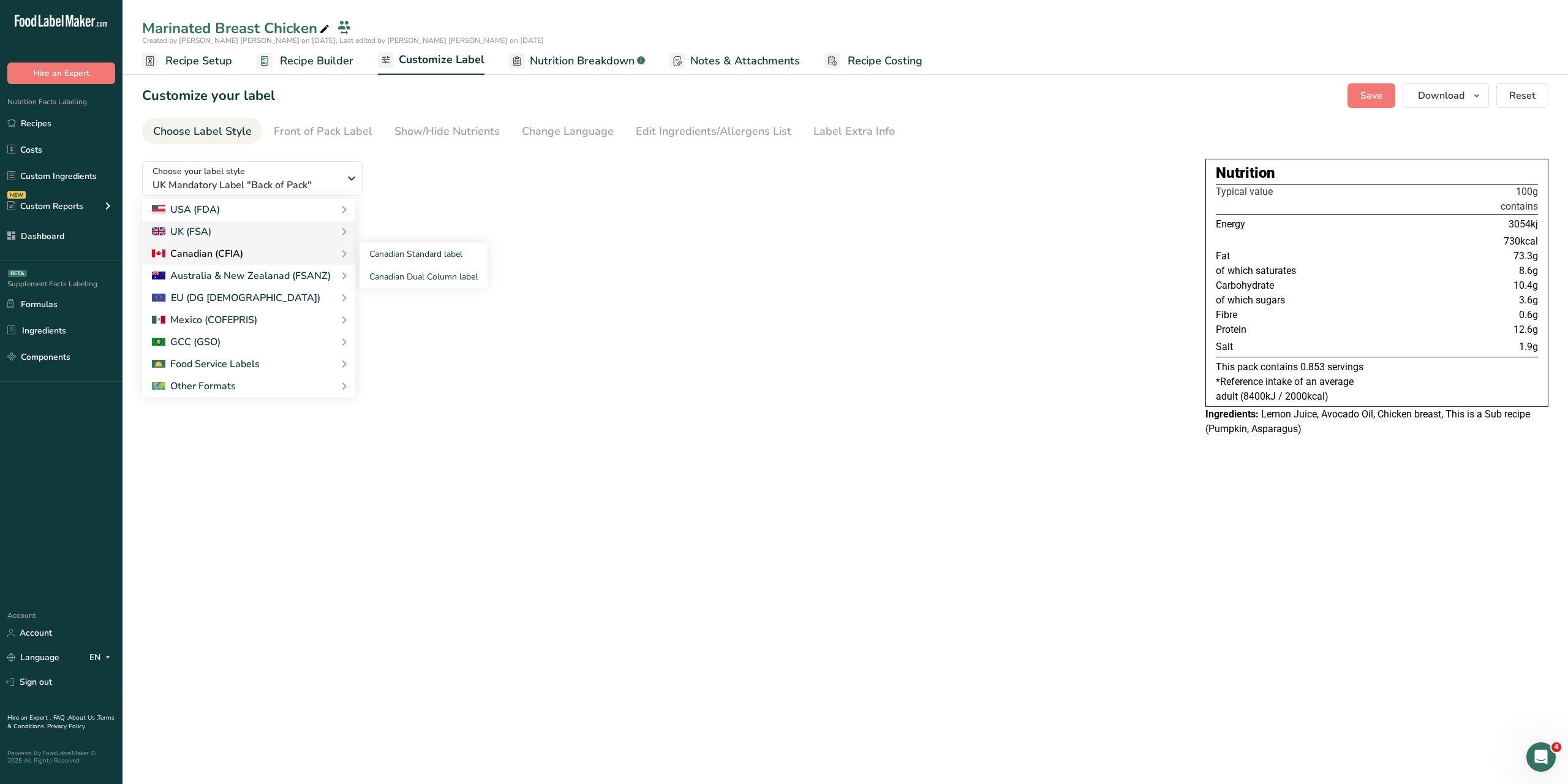
click at [312, 250] on div "Canadian (CFIA)" at bounding box center [249, 253] width 194 height 14
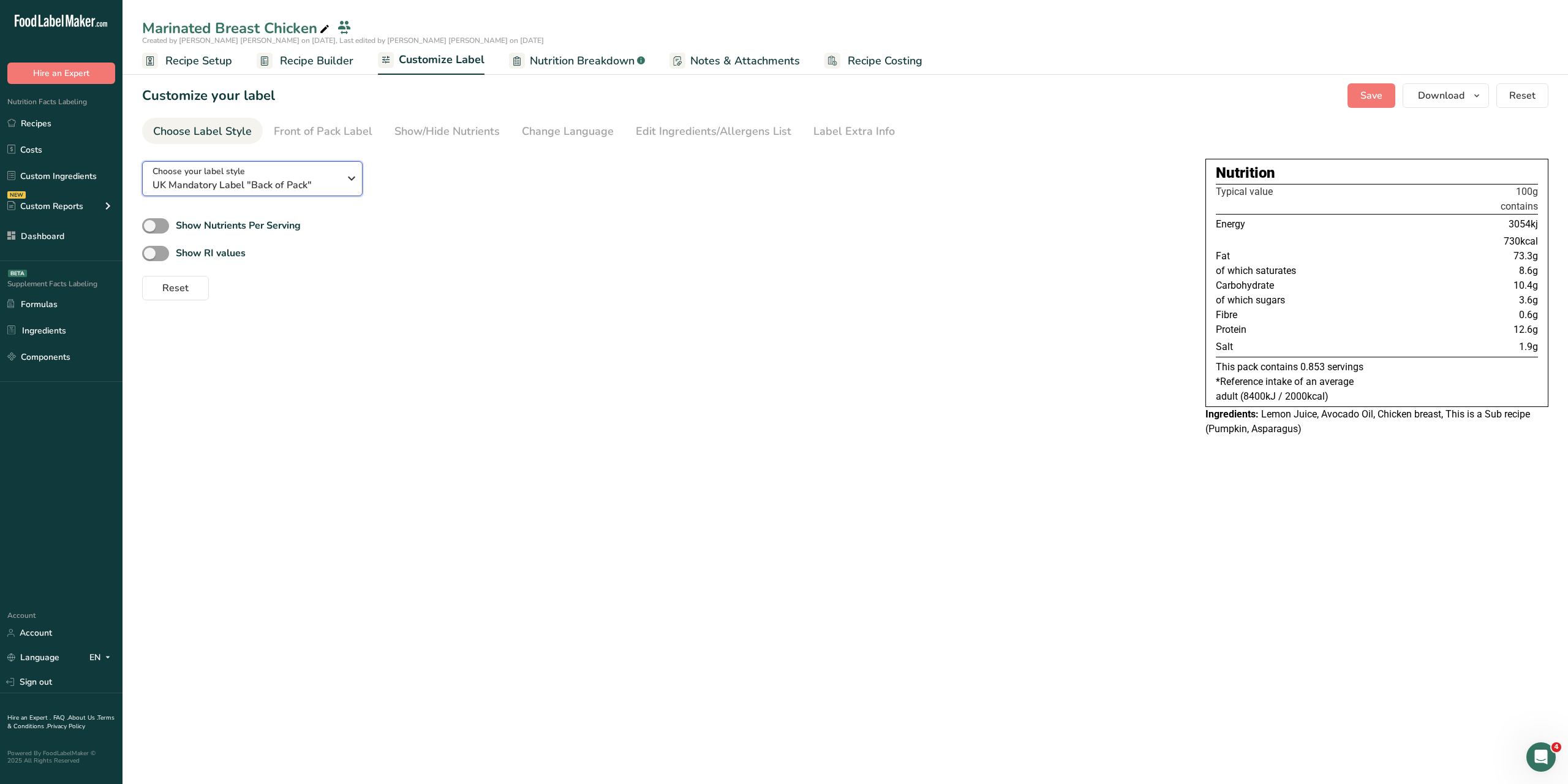
click at [316, 185] on span "UK Mandatory Label "Back of Pack"" at bounding box center [245, 185] width 187 height 14
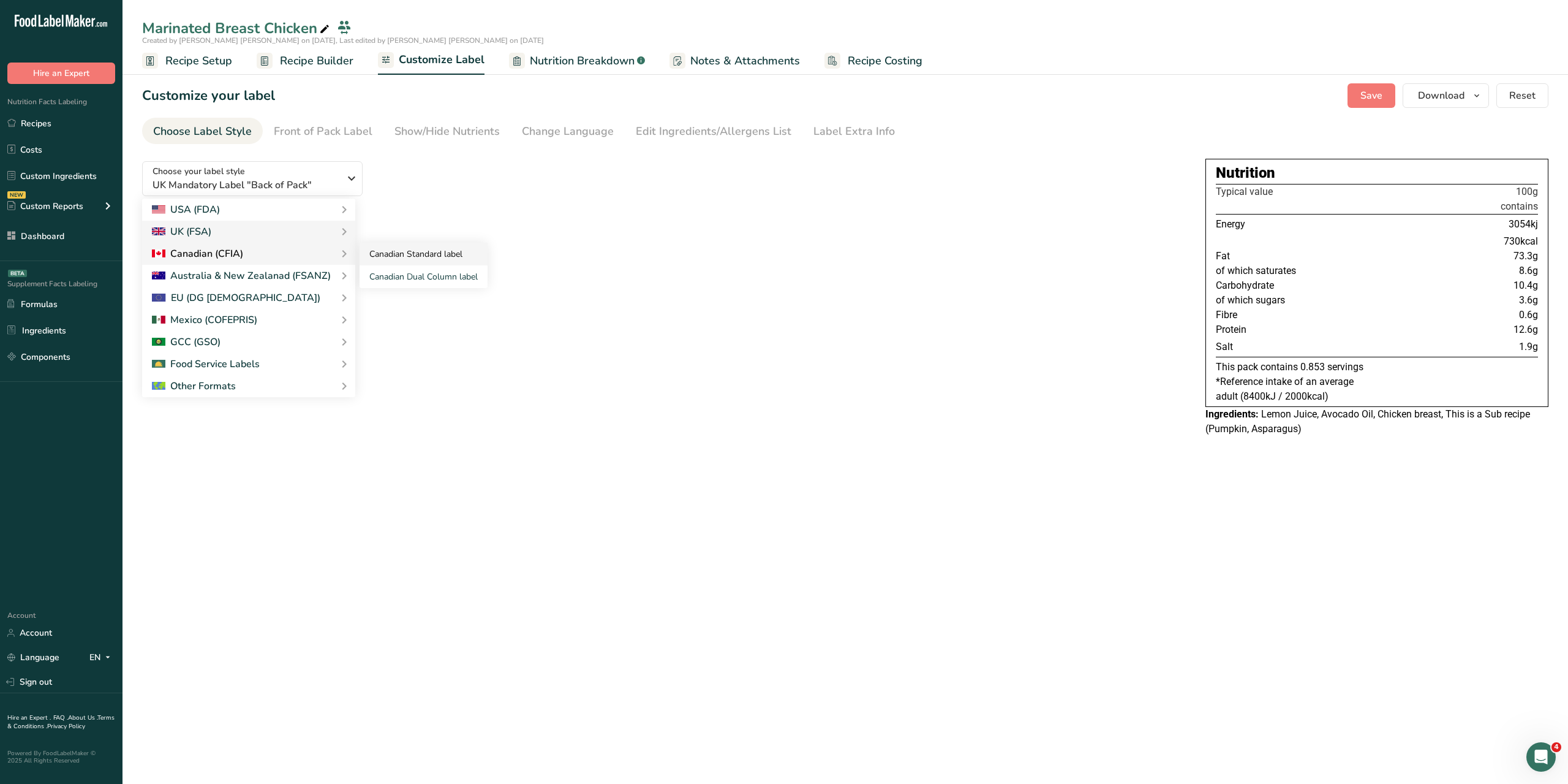
click at [422, 255] on link "Canadian Standard label" at bounding box center [423, 254] width 128 height 23
